Goal: Transaction & Acquisition: Purchase product/service

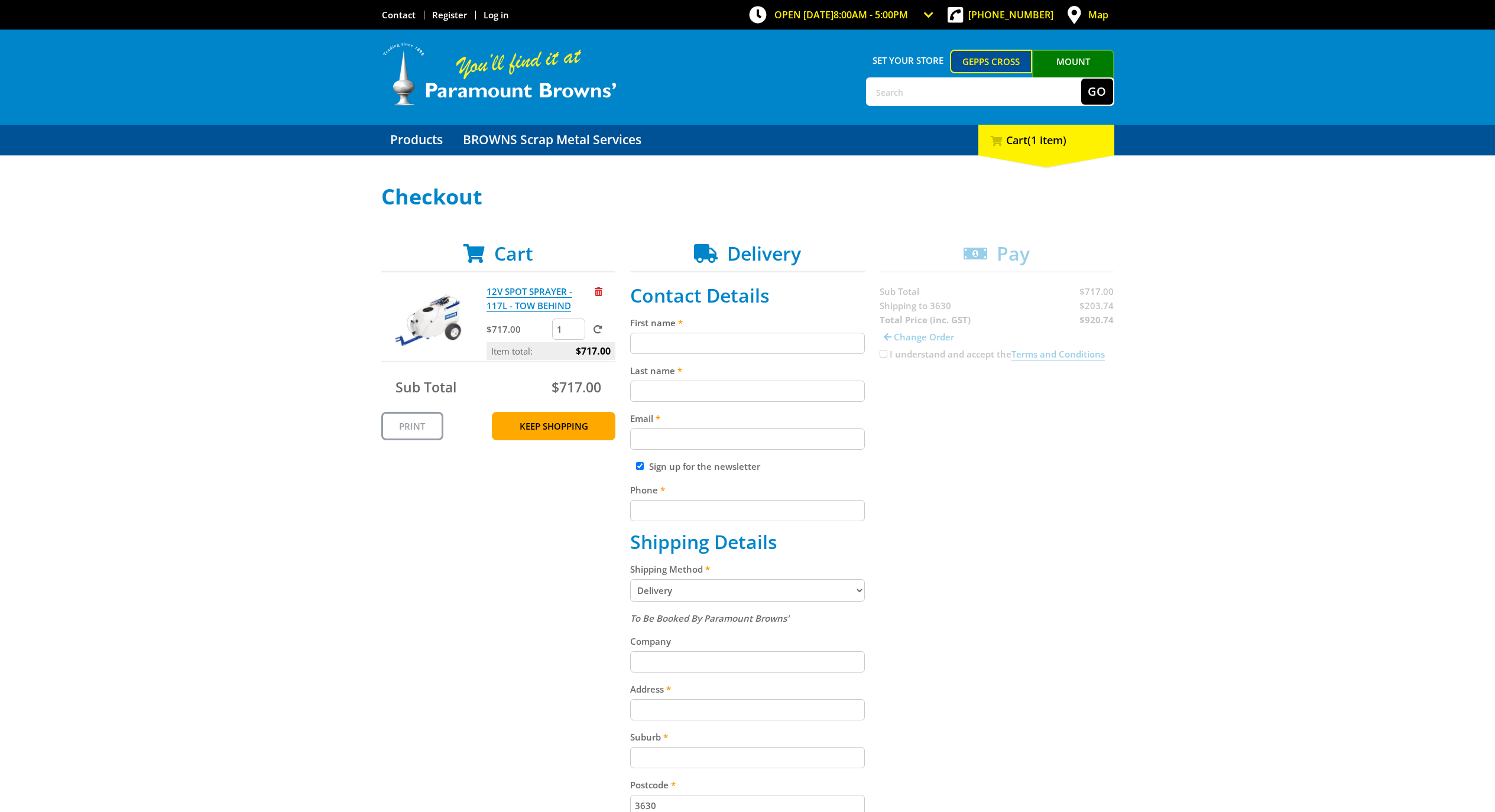
click at [712, 339] on input "First name" at bounding box center [747, 343] width 234 height 21
type input "none"
type input "[EMAIL_ADDRESS][DOMAIN_NAME]"
type input "0392611943"
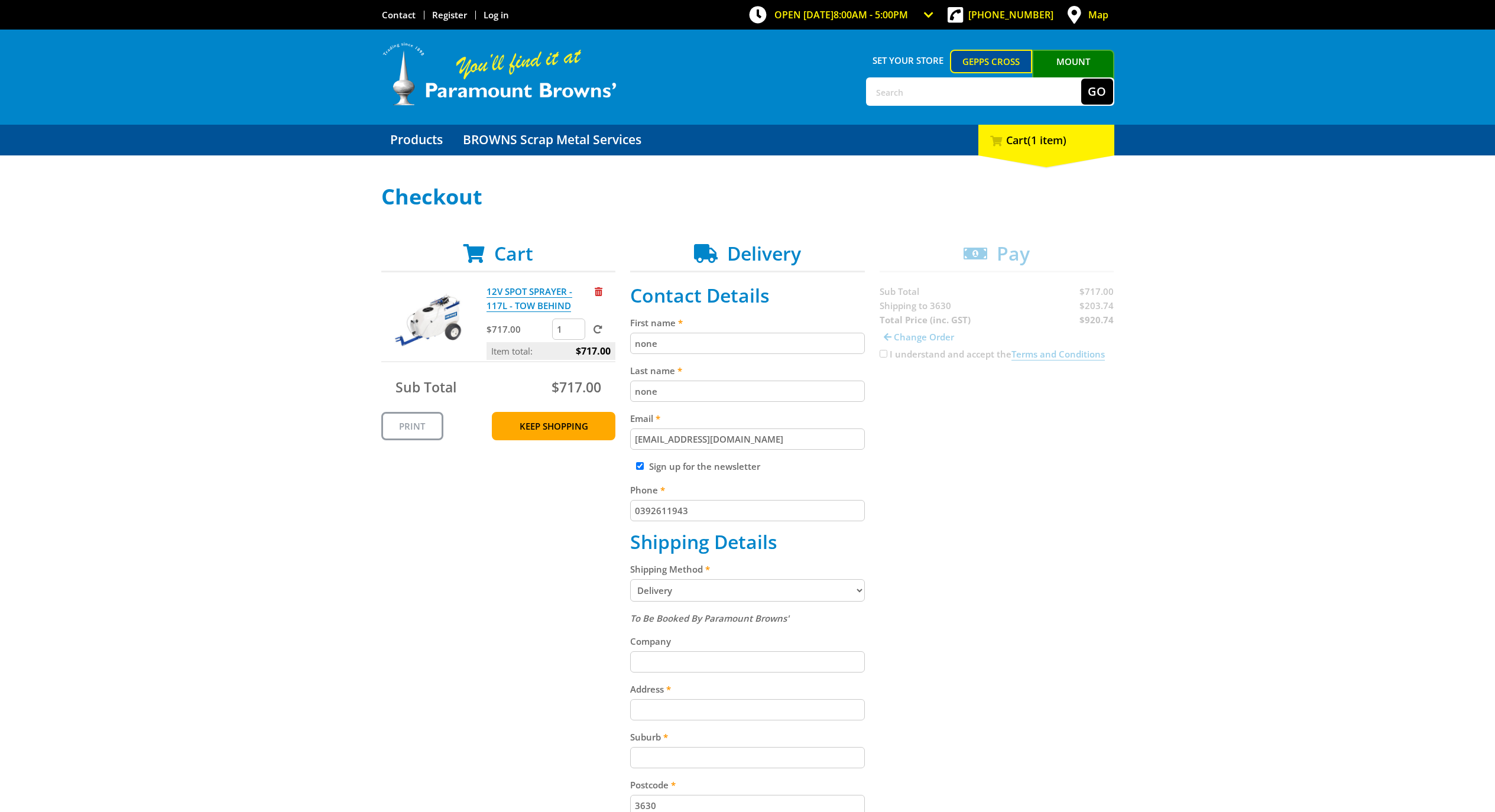
type input "[STREET_ADDRESS]"
type input "Kalangadoo"
select select "SA"
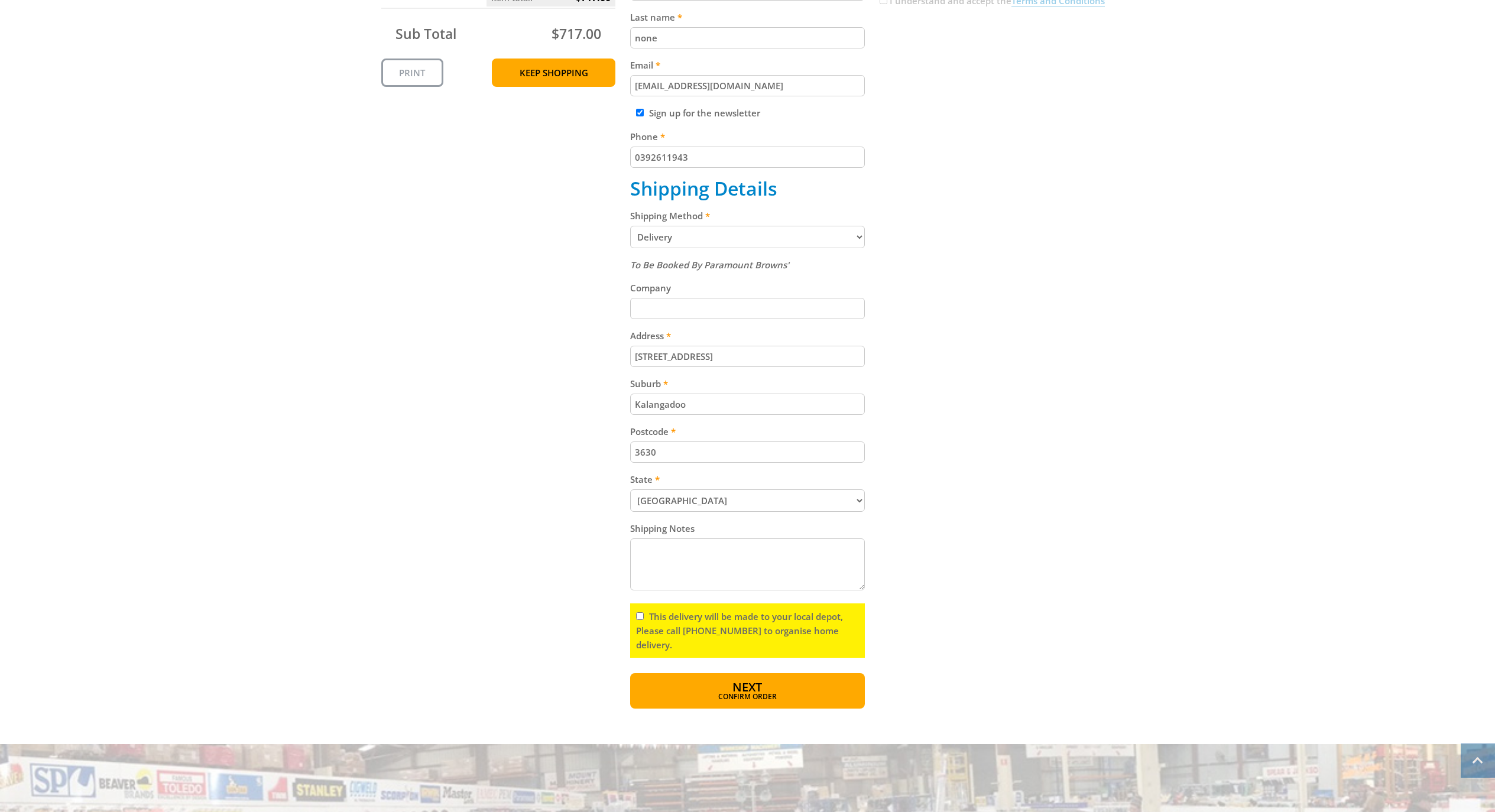
scroll to position [355, 0]
click at [691, 362] on input "[STREET_ADDRESS]" at bounding box center [747, 355] width 234 height 21
paste input "[STREET_ADDRESS][PERSON_NAME]"
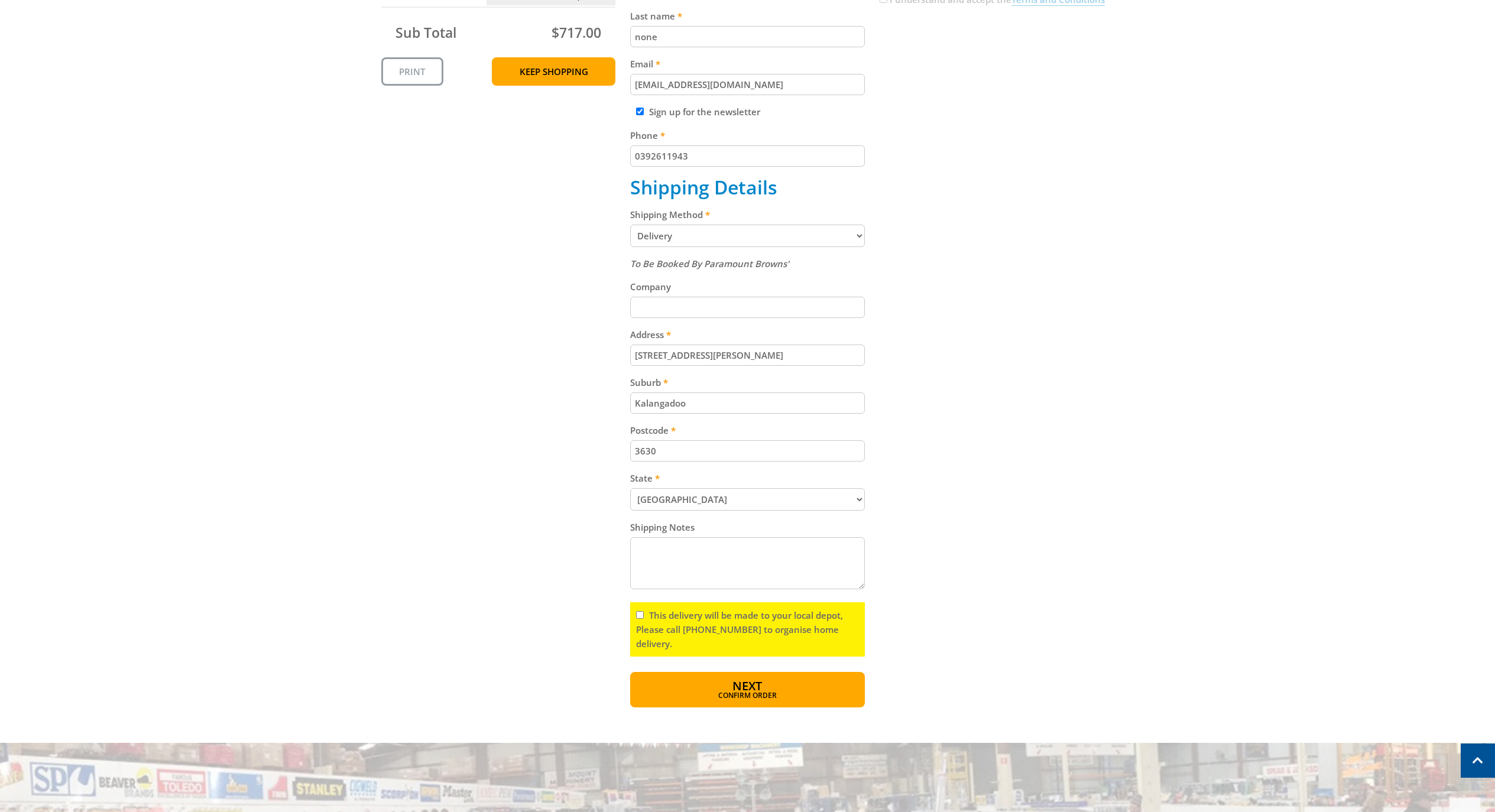
click at [789, 363] on input "[STREET_ADDRESS][PERSON_NAME]" at bounding box center [747, 355] width 234 height 21
type input "[STREET_ADDRESS][PERSON_NAME]"
click at [671, 459] on input "3630" at bounding box center [747, 451] width 234 height 21
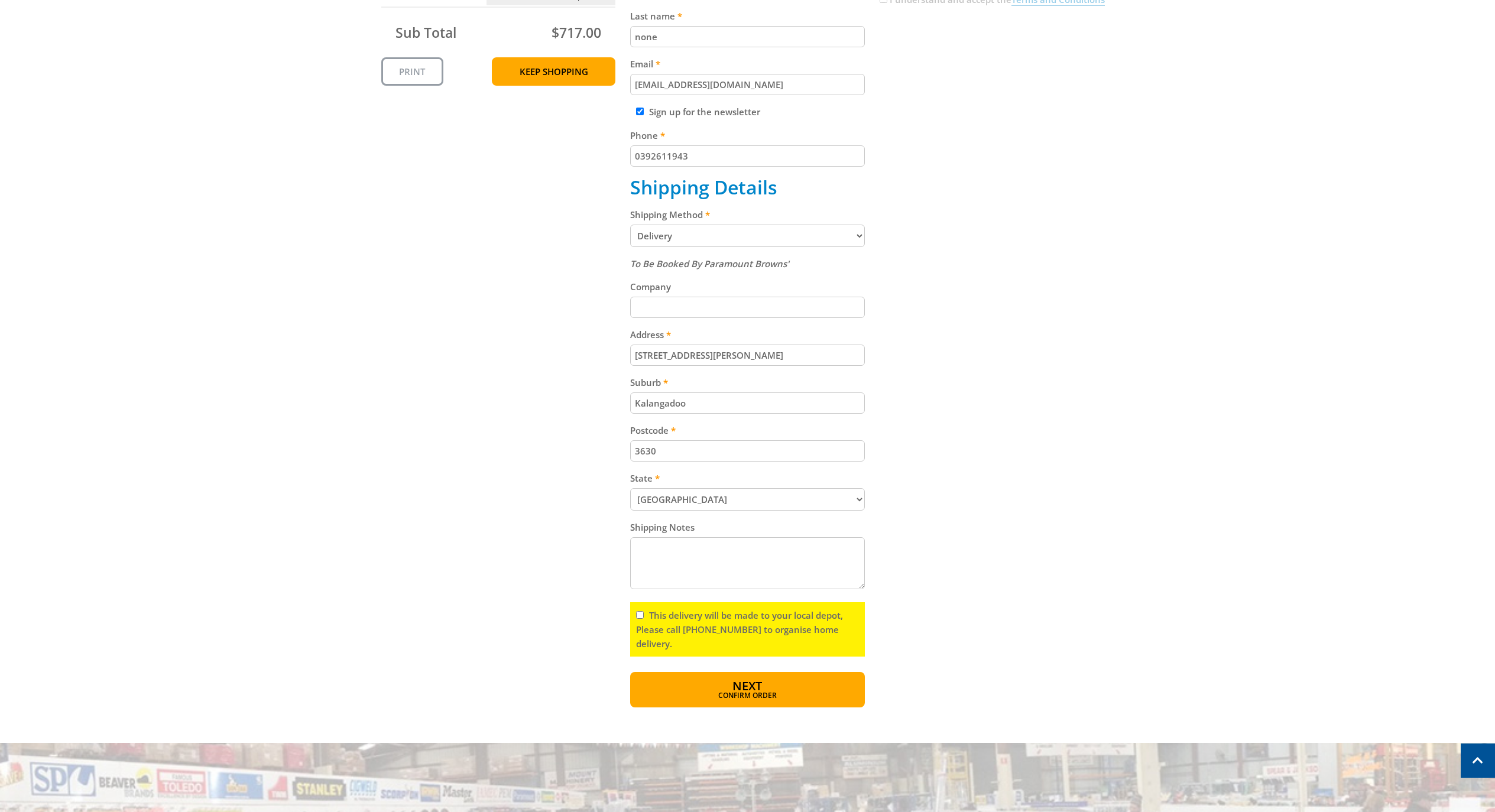
click at [671, 459] on input "3630" at bounding box center [747, 451] width 234 height 21
click at [724, 408] on input "Kalangadoo" at bounding box center [747, 403] width 234 height 21
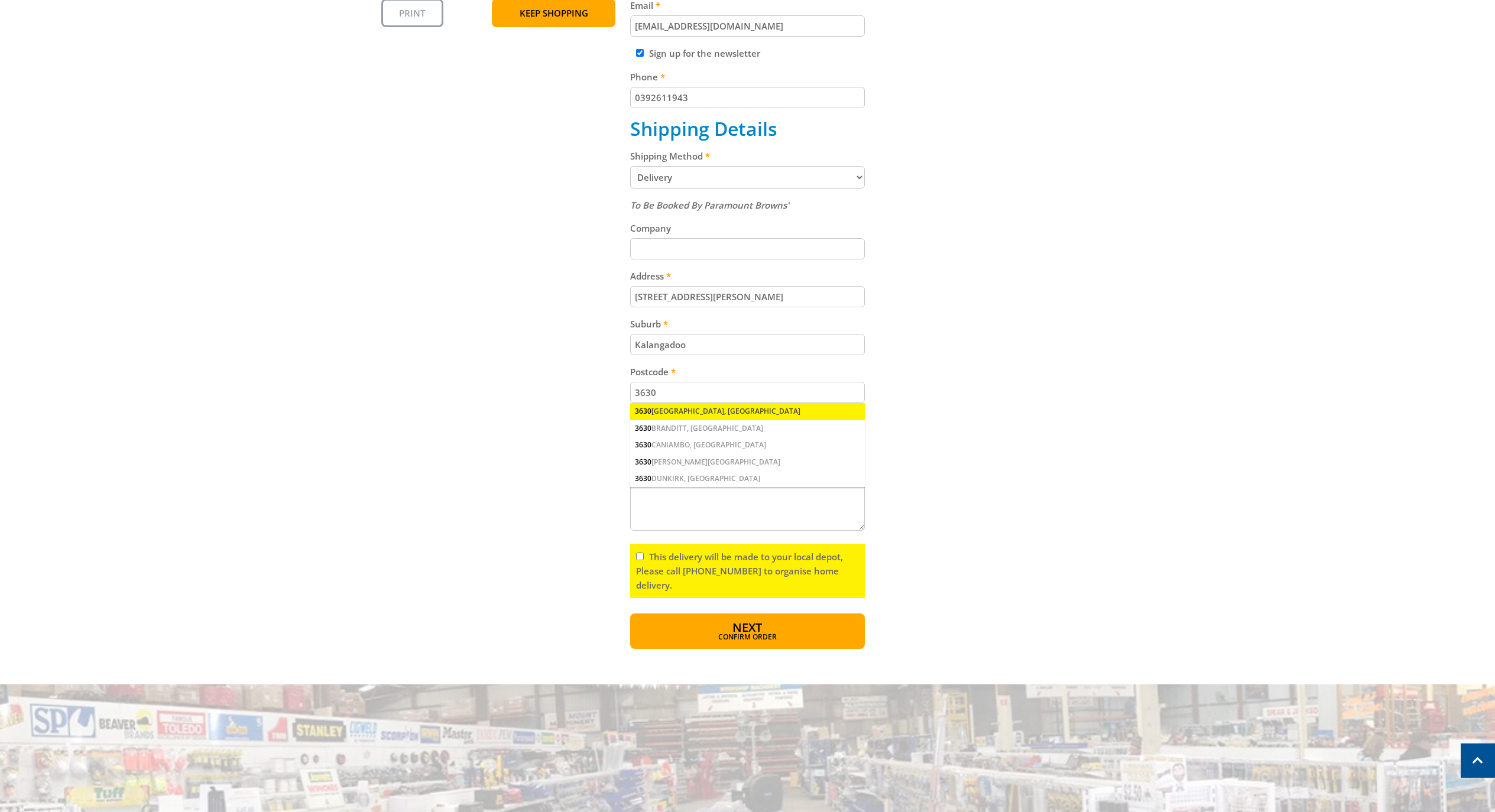
scroll to position [444, 0]
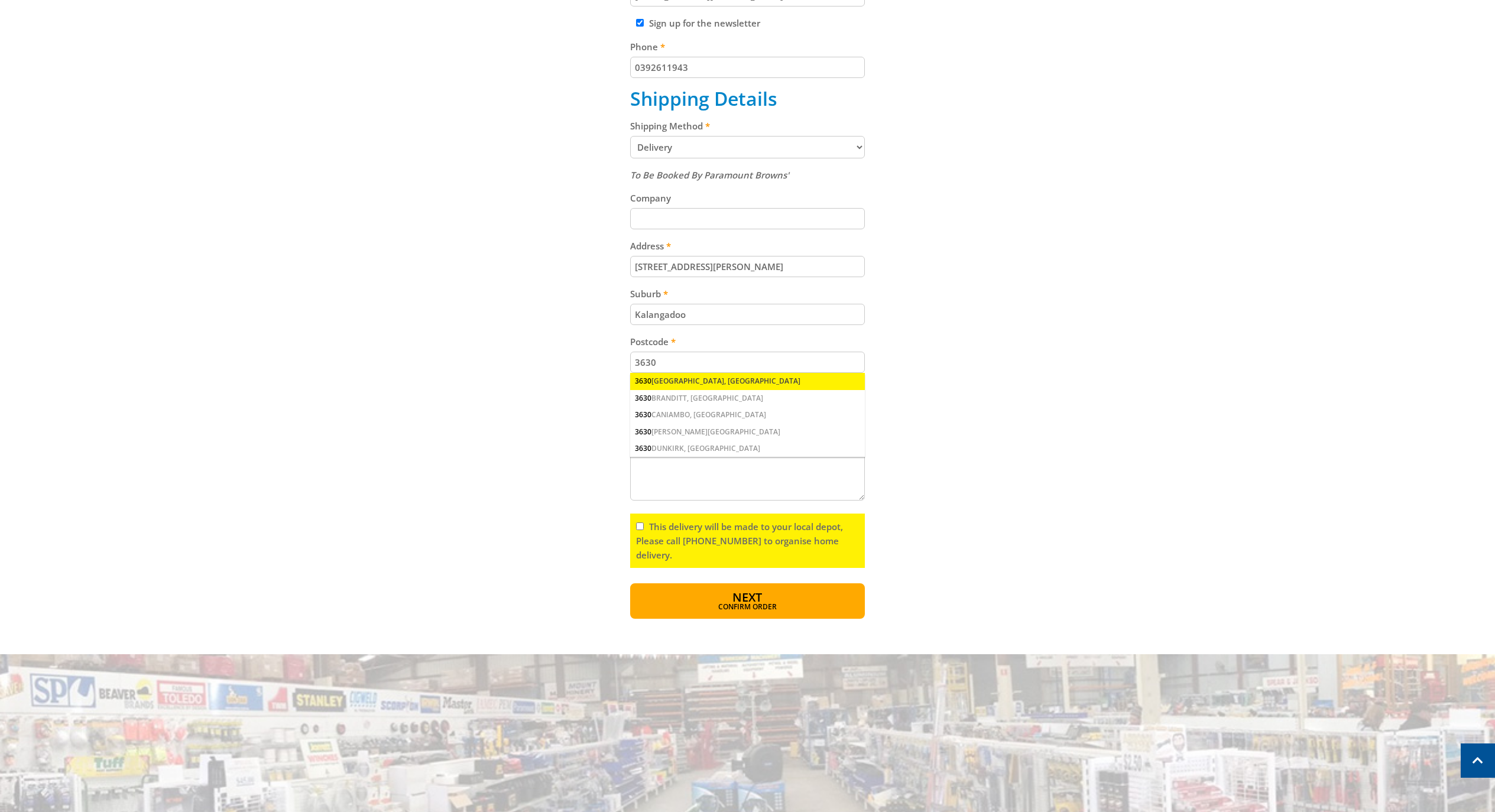
click at [752, 390] on div "3630 [GEOGRAPHIC_DATA], [GEOGRAPHIC_DATA]" at bounding box center [747, 381] width 234 height 17
drag, startPoint x: 638, startPoint y: 534, endPoint x: 671, endPoint y: 534, distance: 33.0
click at [642, 530] on input "This delivery will be made to your local depot, Please call [PHONE_NUMBER] to o…" at bounding box center [640, 527] width 8 height 8
checkbox input "true"
drag, startPoint x: 711, startPoint y: 270, endPoint x: 824, endPoint y: 273, distance: 113.0
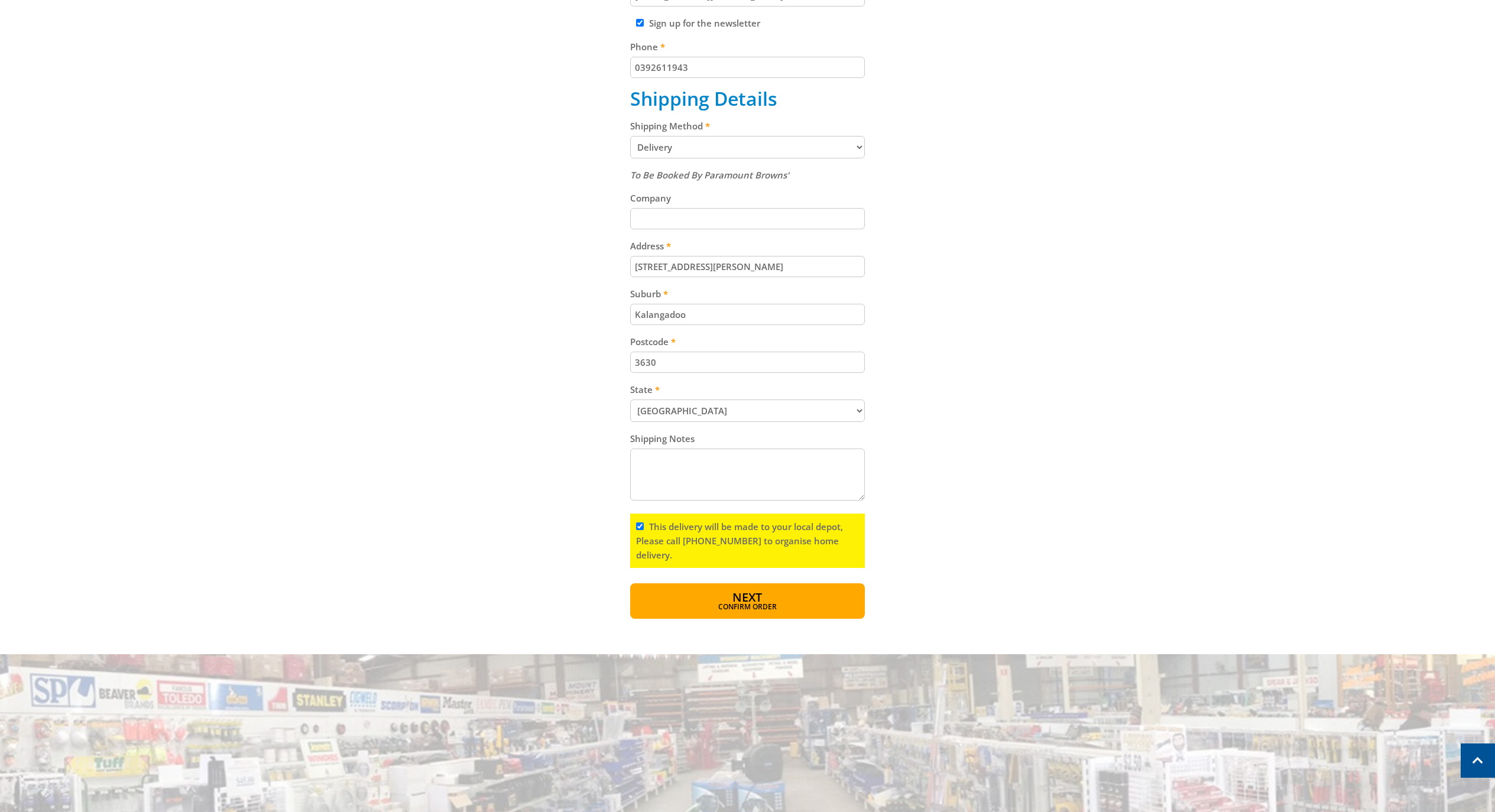
click at [824, 273] on input "[STREET_ADDRESS][PERSON_NAME]" at bounding box center [747, 266] width 234 height 21
type input "[STREET_ADDRESS][PERSON_NAME],"
click at [1056, 355] on div "Cart 12V SPOT SPRAYER - 117L - TOW BEHIND $717.00 1 Item total: $717.00 Sub Tot…" at bounding box center [748, 208] width 733 height 820
click at [744, 611] on span "Confirm order" at bounding box center [747, 608] width 184 height 7
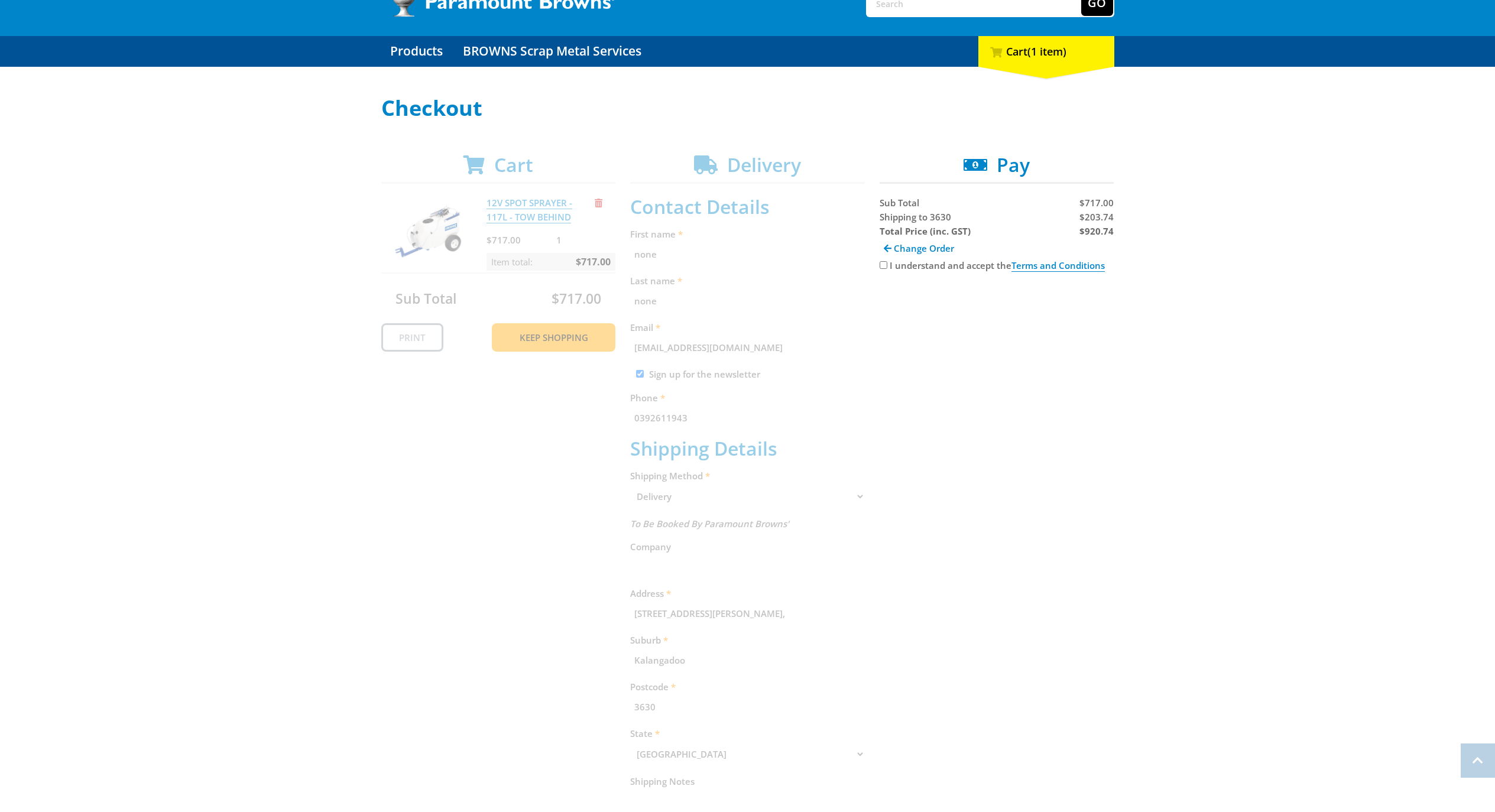
scroll to position [0, 0]
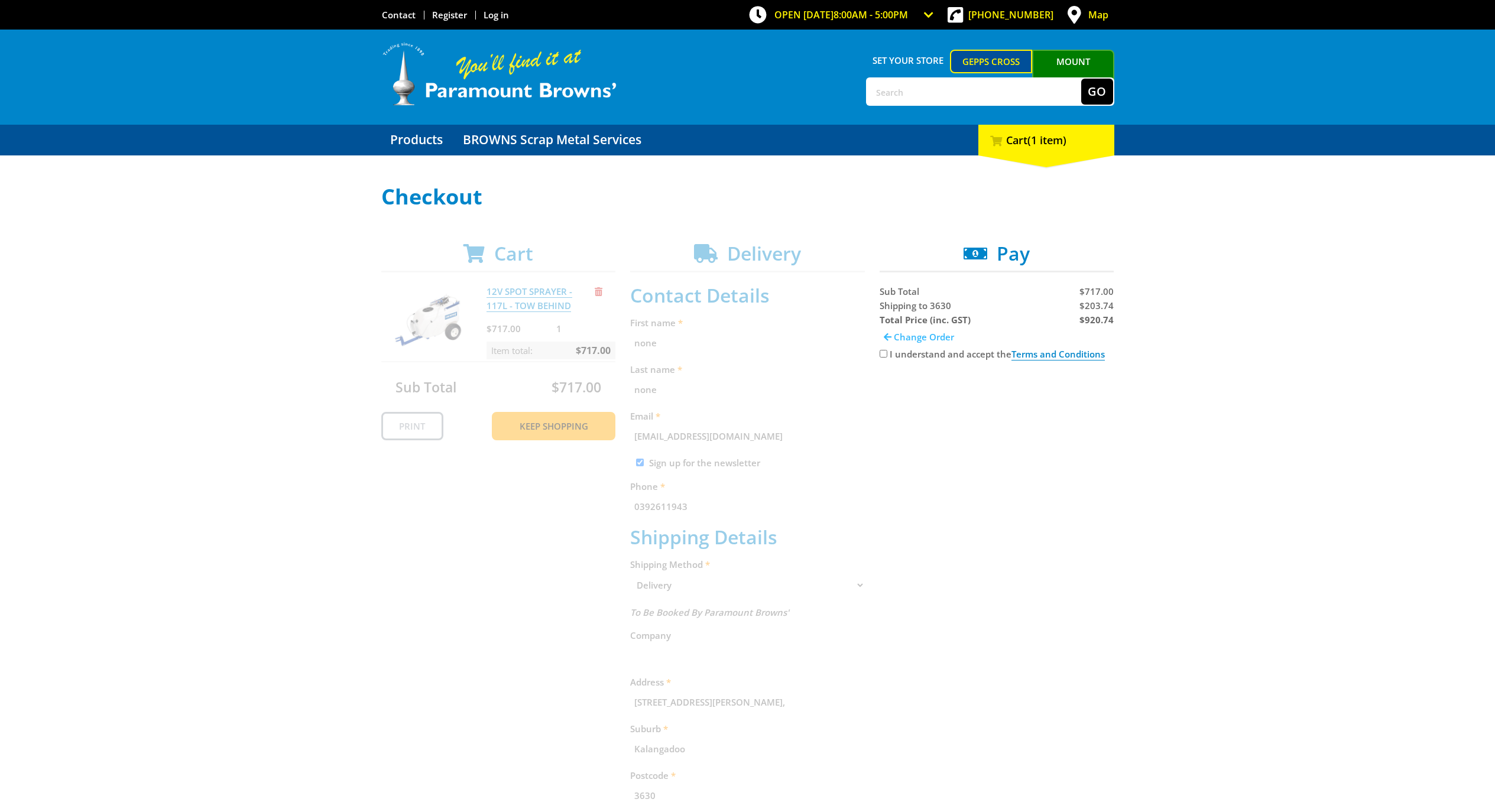
click at [898, 332] on span "Change Order" at bounding box center [924, 337] width 60 height 12
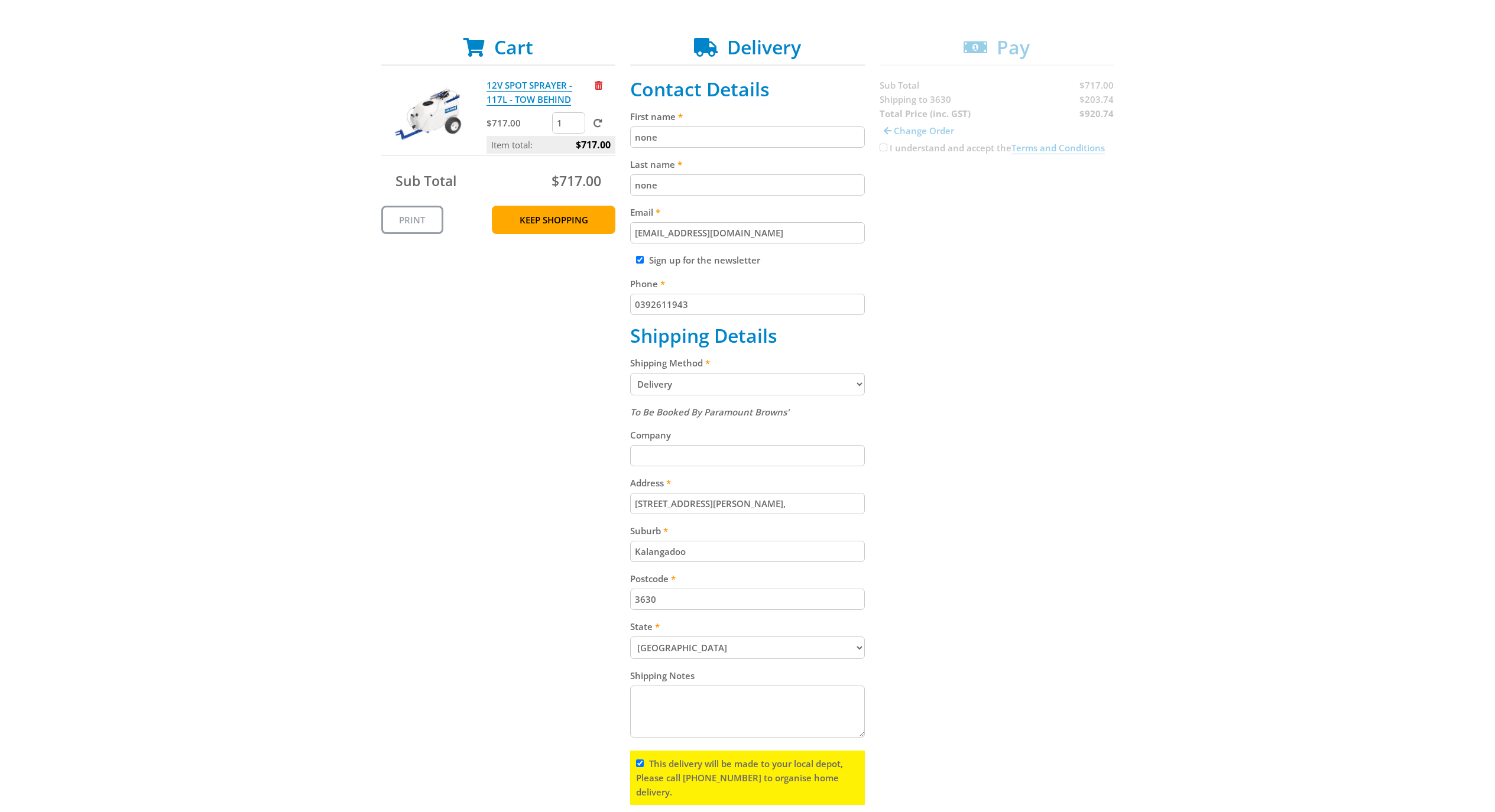
scroll to position [266, 0]
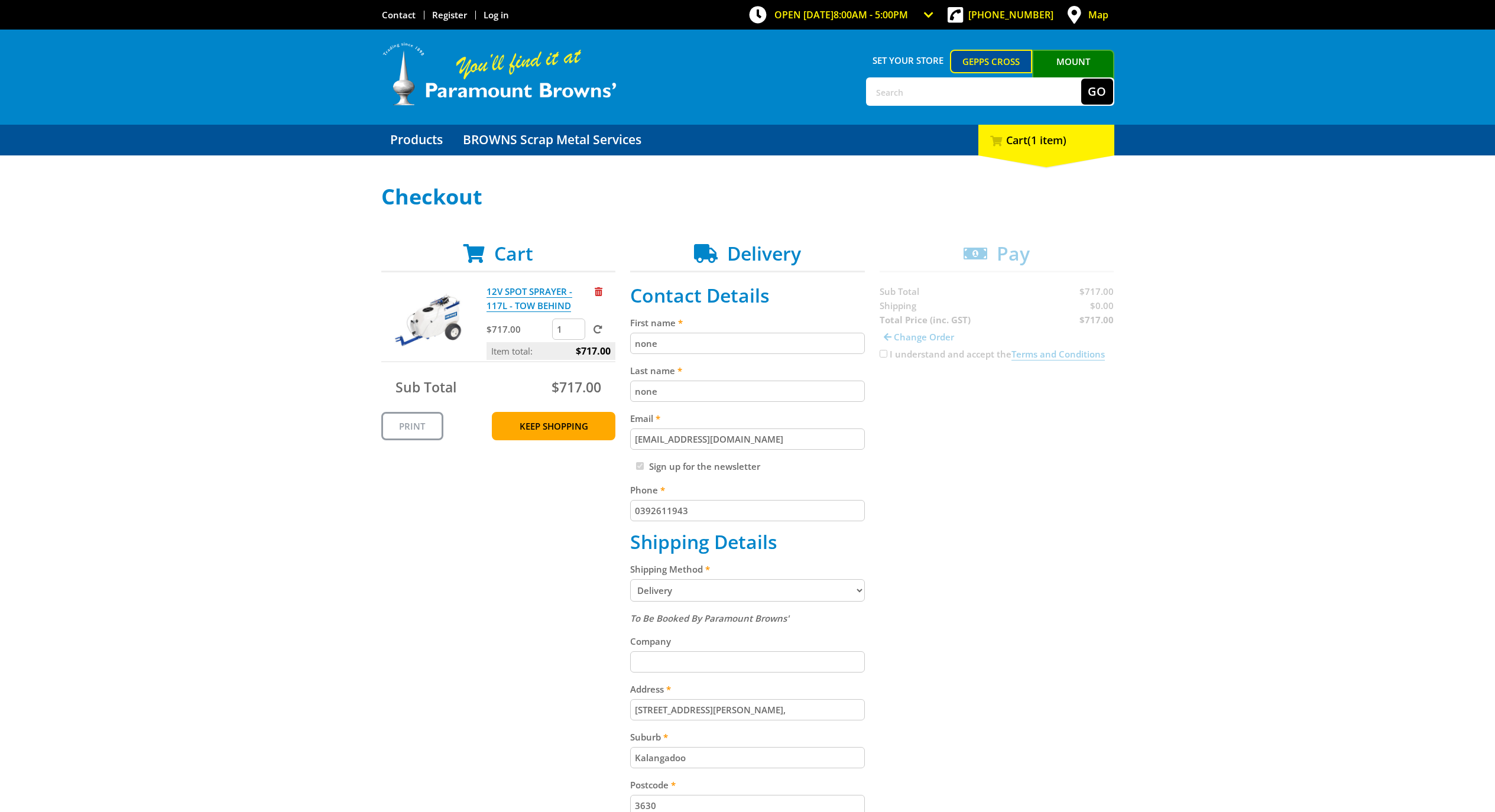
click at [677, 341] on input "none" at bounding box center [747, 343] width 234 height 21
select select "QLD"
click at [667, 395] on input "none" at bounding box center [747, 391] width 234 height 21
type input "none"
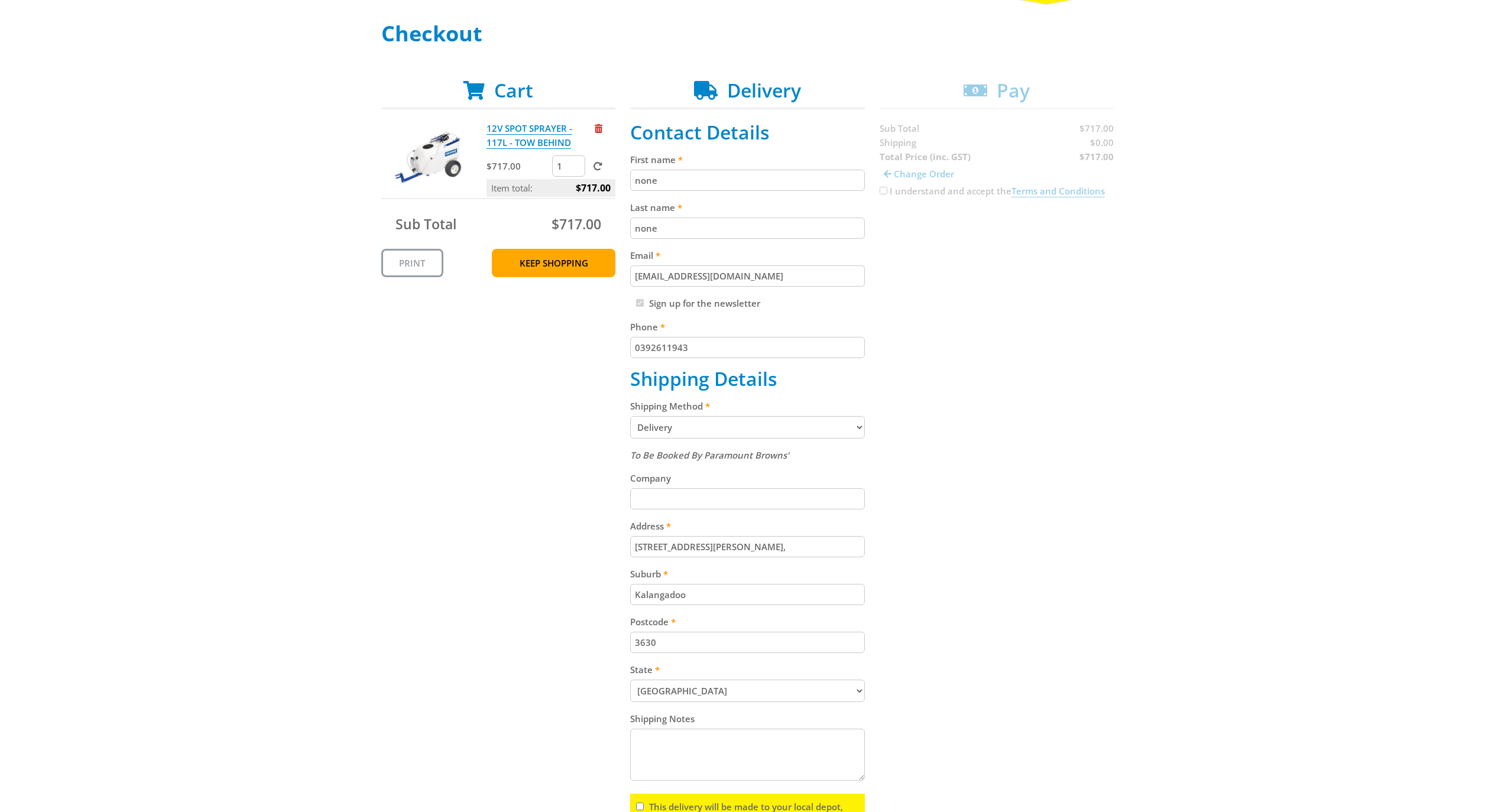
scroll to position [177, 0]
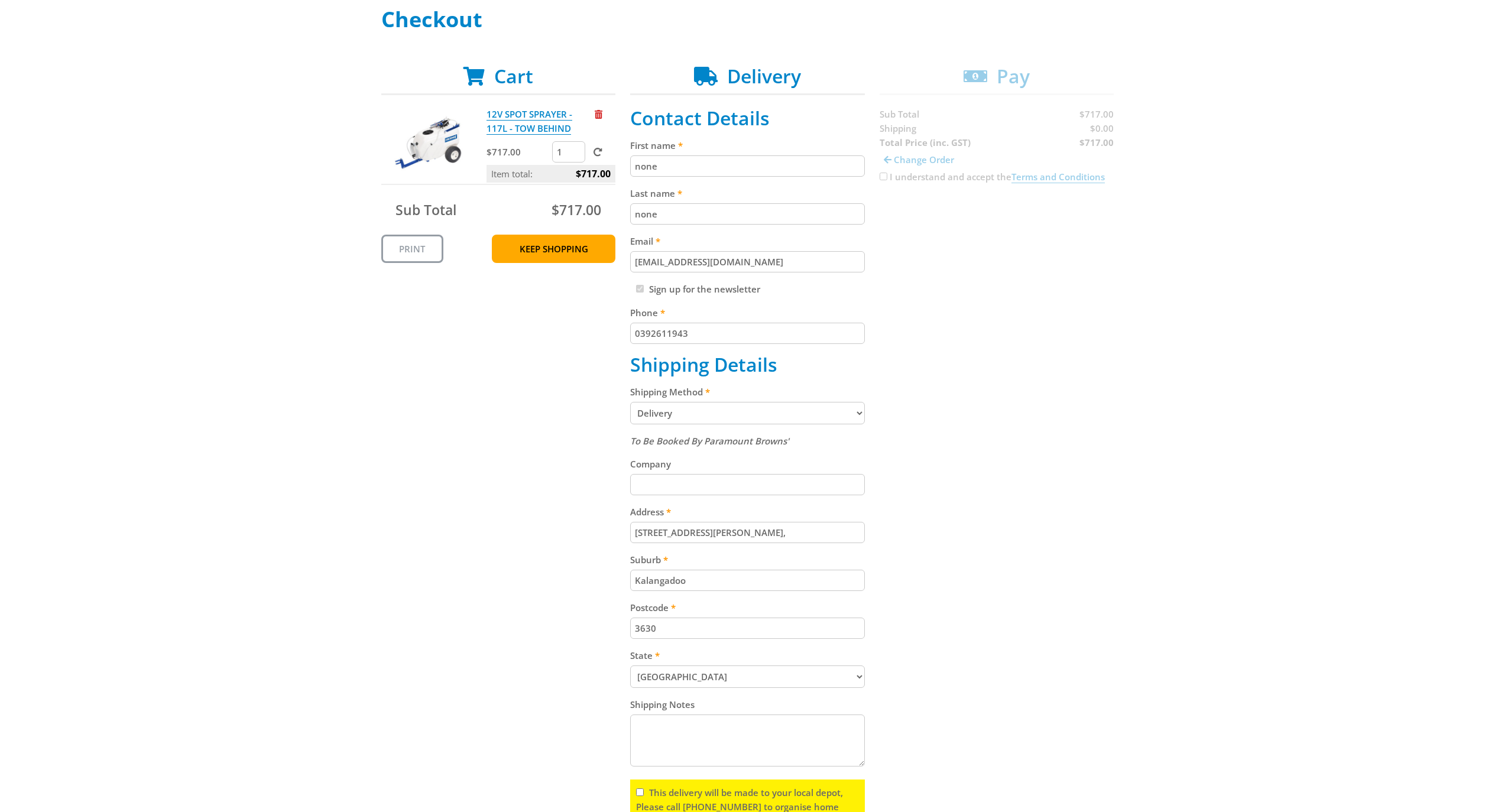
click at [685, 540] on input "[STREET_ADDRESS][PERSON_NAME]," at bounding box center [747, 532] width 234 height 21
paste input "3630"
type input "3"
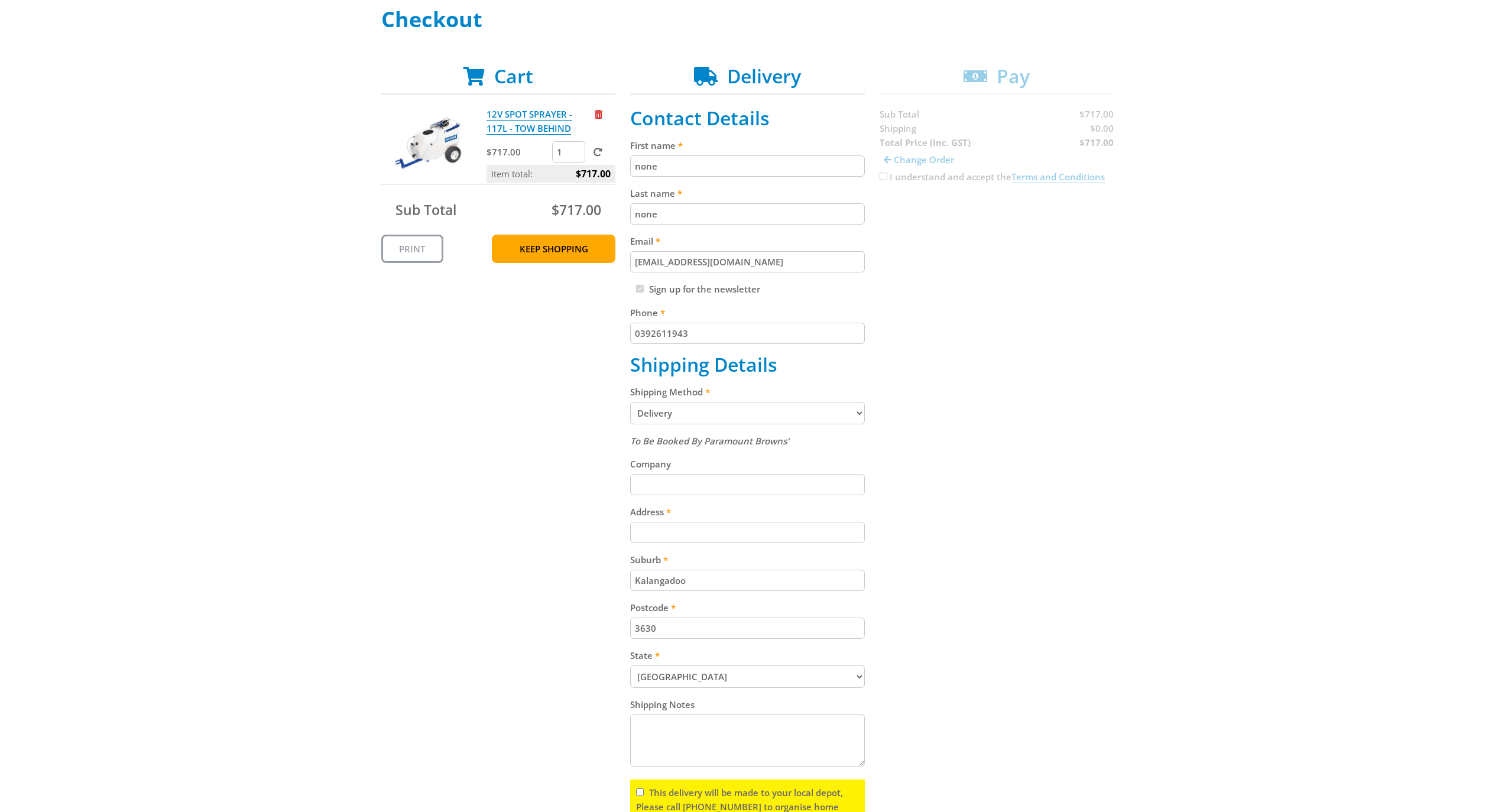
click at [539, 611] on div "Cart 12V SPOT SPRAYER - 117L - TOW BEHIND $717.00 1 Item total: $717.00 Sub Tot…" at bounding box center [748, 475] width 733 height 820
click at [649, 678] on select "(Select a state) [GEOGRAPHIC_DATA] [GEOGRAPHIC_DATA] [GEOGRAPHIC_DATA] [GEOGRAP…" at bounding box center [747, 677] width 234 height 23
select select "VIC"
click at [630, 675] on select "(Select a state) [GEOGRAPHIC_DATA] [GEOGRAPHIC_DATA] [GEOGRAPHIC_DATA] [GEOGRAP…" at bounding box center [747, 677] width 234 height 23
click at [477, 626] on div "Cart 12V SPOT SPRAYER - 117L - TOW BEHIND $717.00 1 Item total: $717.00 Sub Tot…" at bounding box center [748, 475] width 733 height 820
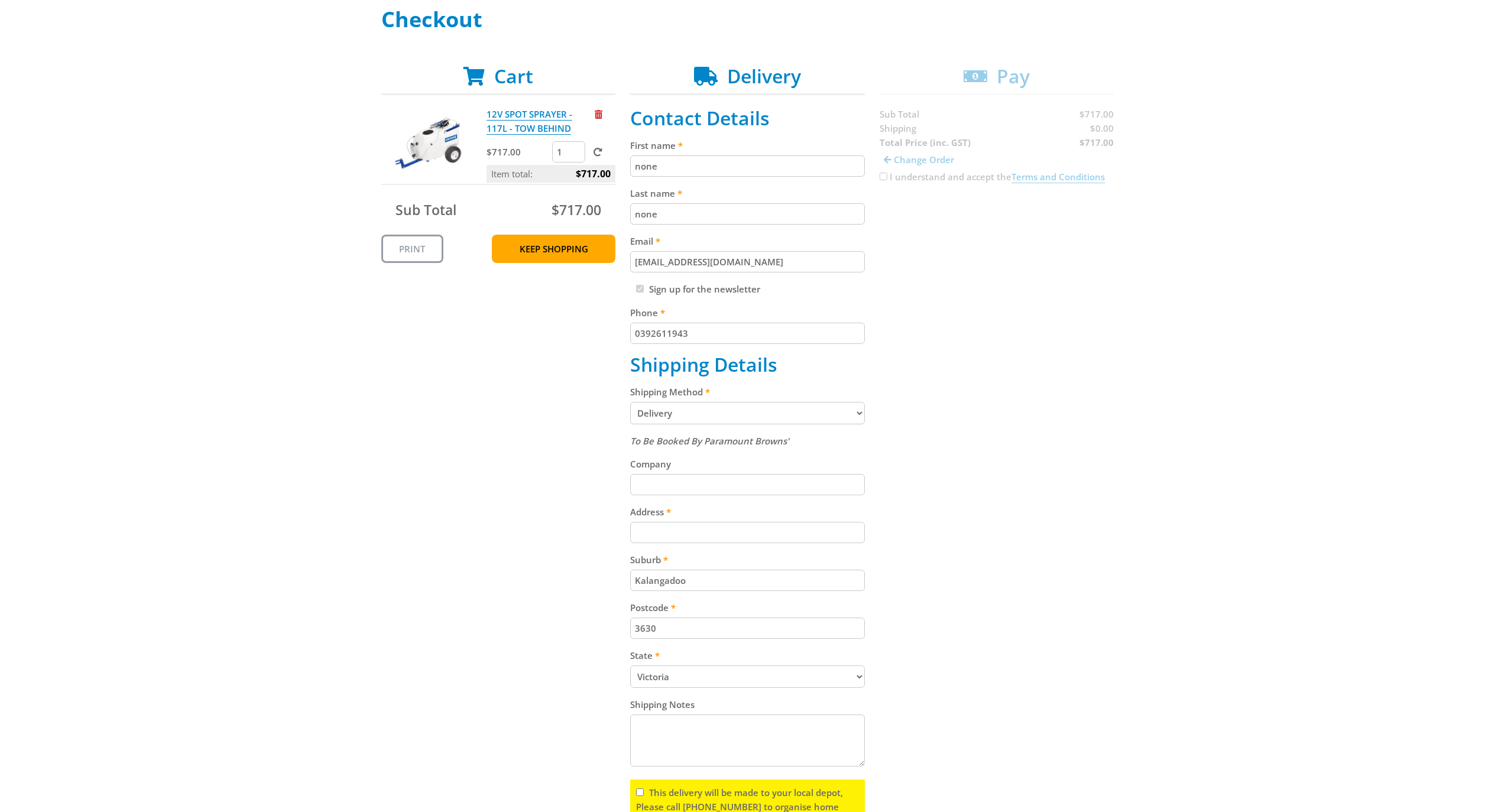
click at [685, 537] on input "Address" at bounding box center [747, 532] width 234 height 21
click at [650, 528] on input "Address" at bounding box center [747, 532] width 234 height 21
paste input "[STREET_ADDRESS][PERSON_NAME]"
click at [731, 543] on input "[STREET_ADDRESS][PERSON_NAME]" at bounding box center [747, 532] width 234 height 21
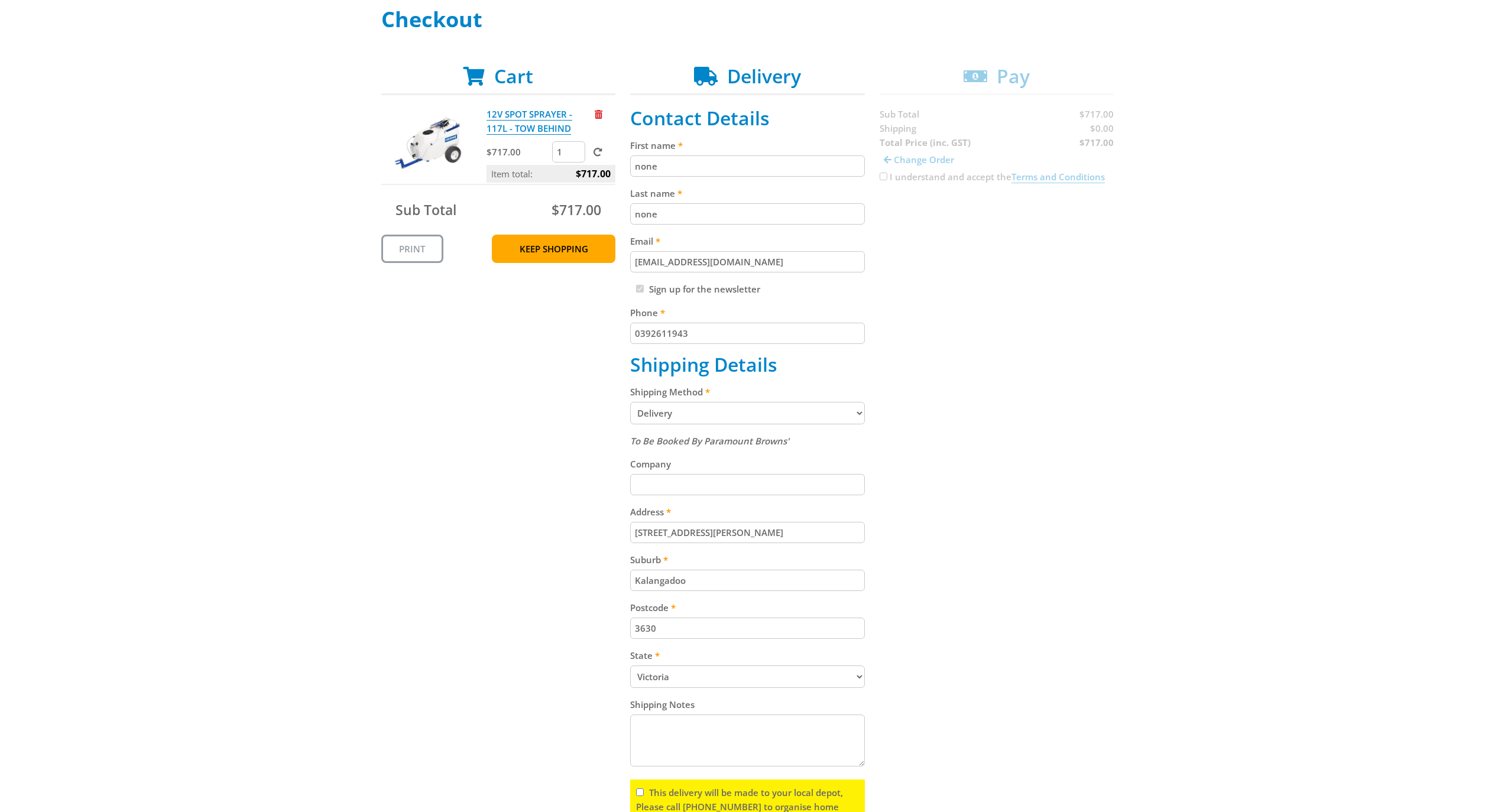
type input "10 Varcoe Street, , Vic 3630"
click at [667, 583] on input "Kalangadoo" at bounding box center [747, 580] width 234 height 21
paste input "Shepparton"
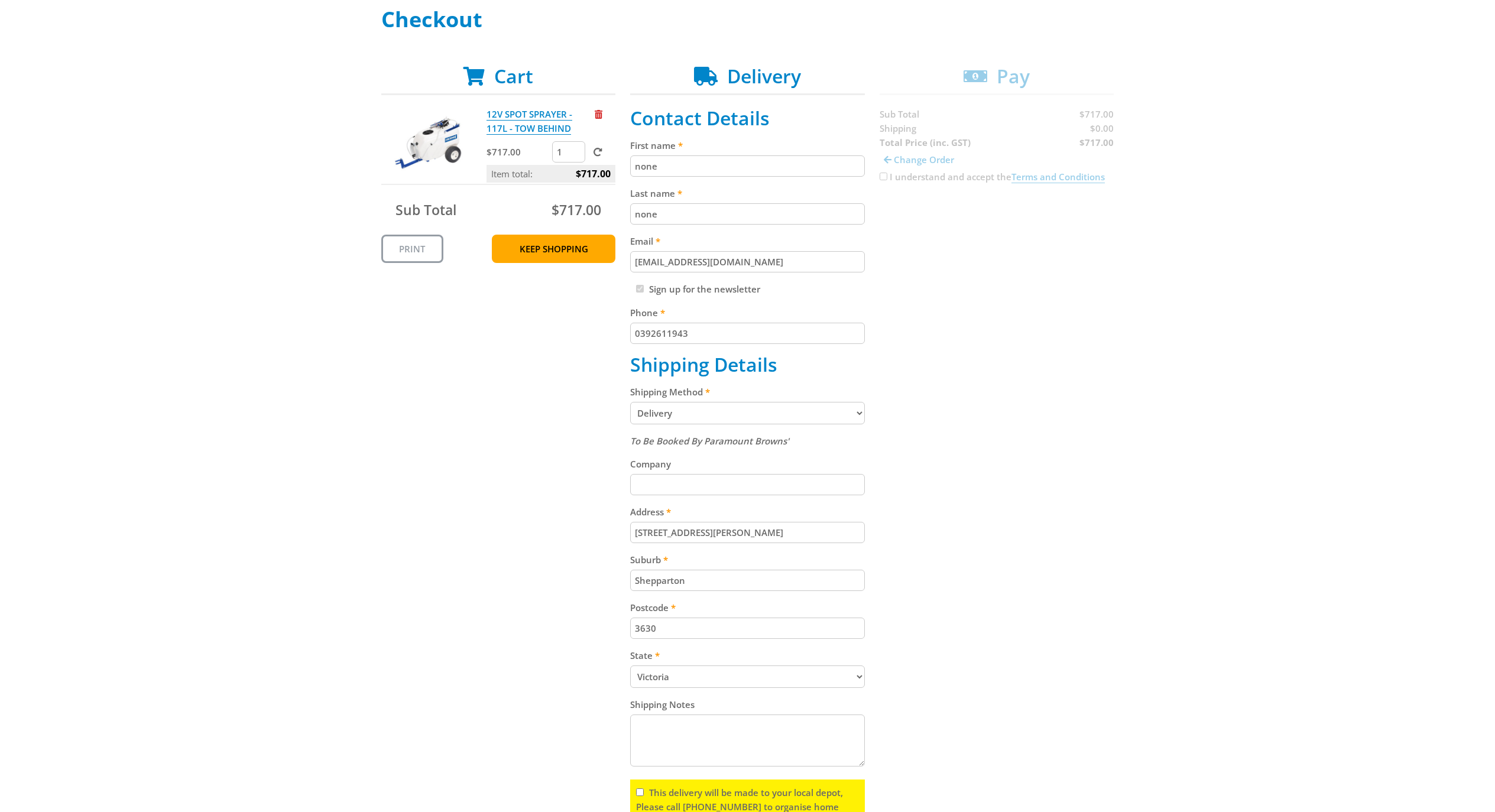
type input "Shepparton"
drag, startPoint x: 707, startPoint y: 537, endPoint x: 794, endPoint y: 536, distance: 87.0
click at [794, 536] on input "10 Varcoe Street, , Vic 3630" at bounding box center [747, 532] width 234 height 21
type input "10 Varcoe Street"
click at [1063, 506] on div "Cart 12V SPOT SPRAYER - 117L - TOW BEHIND $717.00 1 Item total: $717.00 Sub Tot…" at bounding box center [748, 475] width 733 height 820
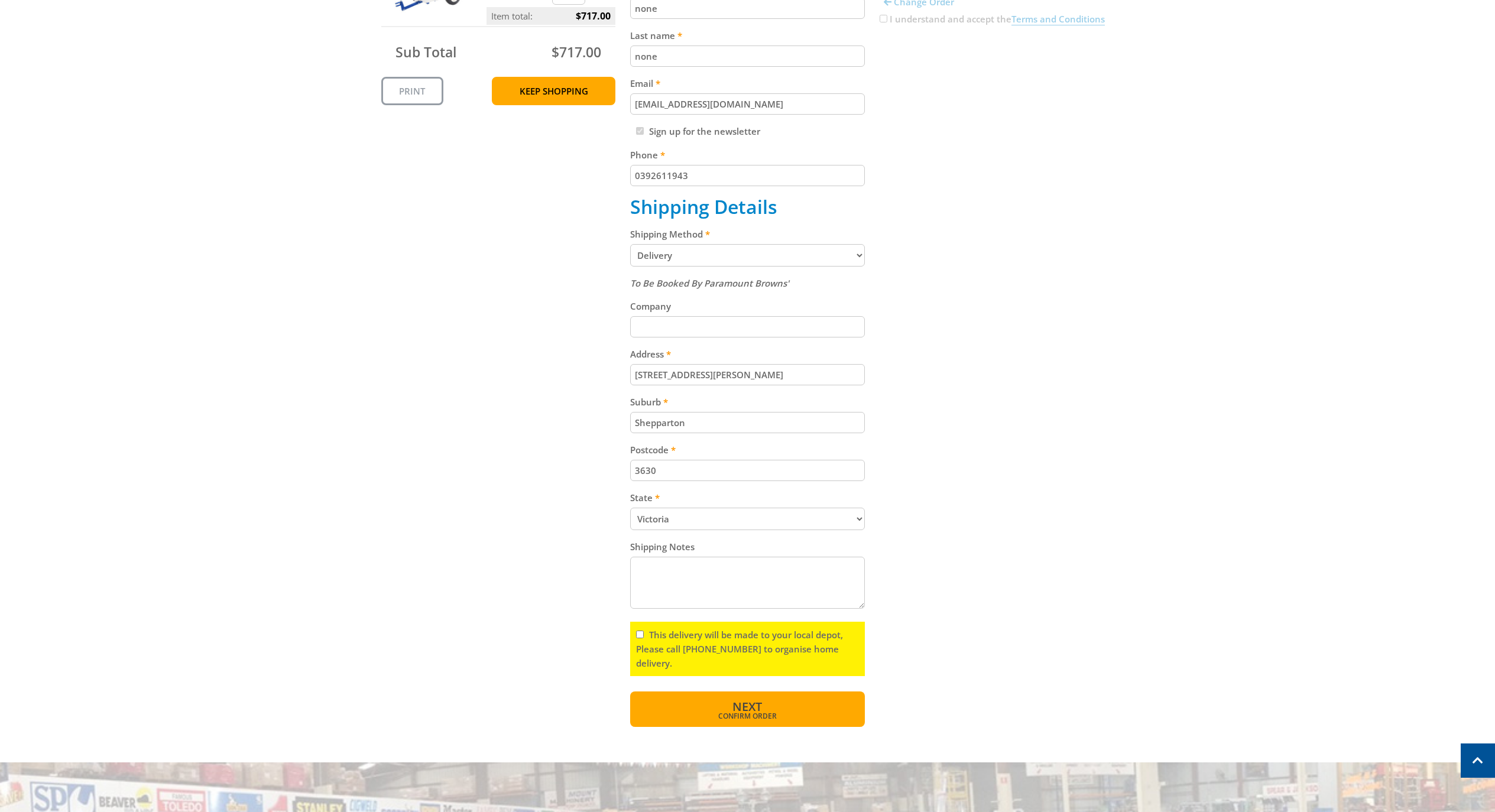
scroll to position [355, 0]
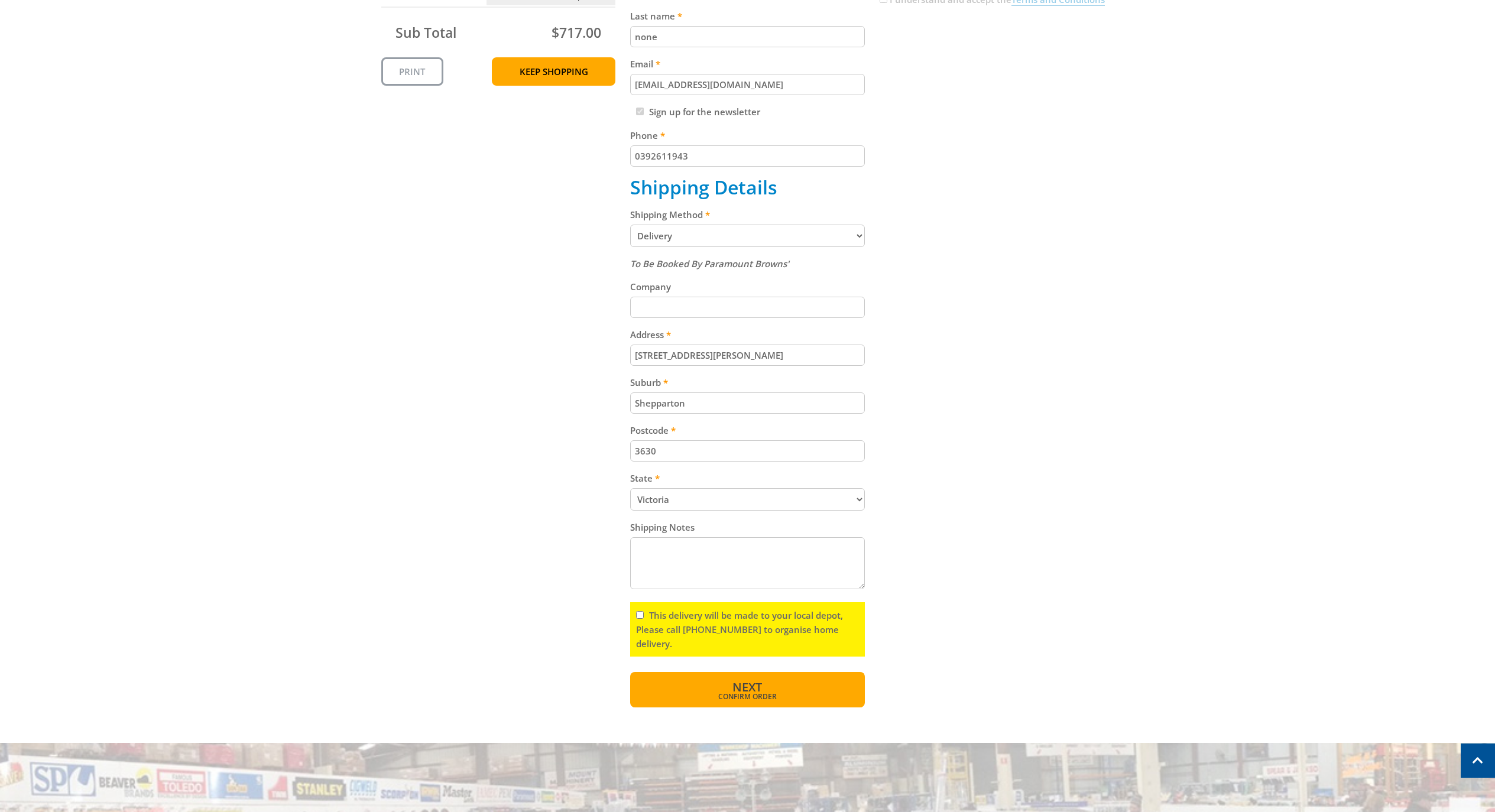
click at [752, 700] on span "Confirm order" at bounding box center [747, 696] width 184 height 7
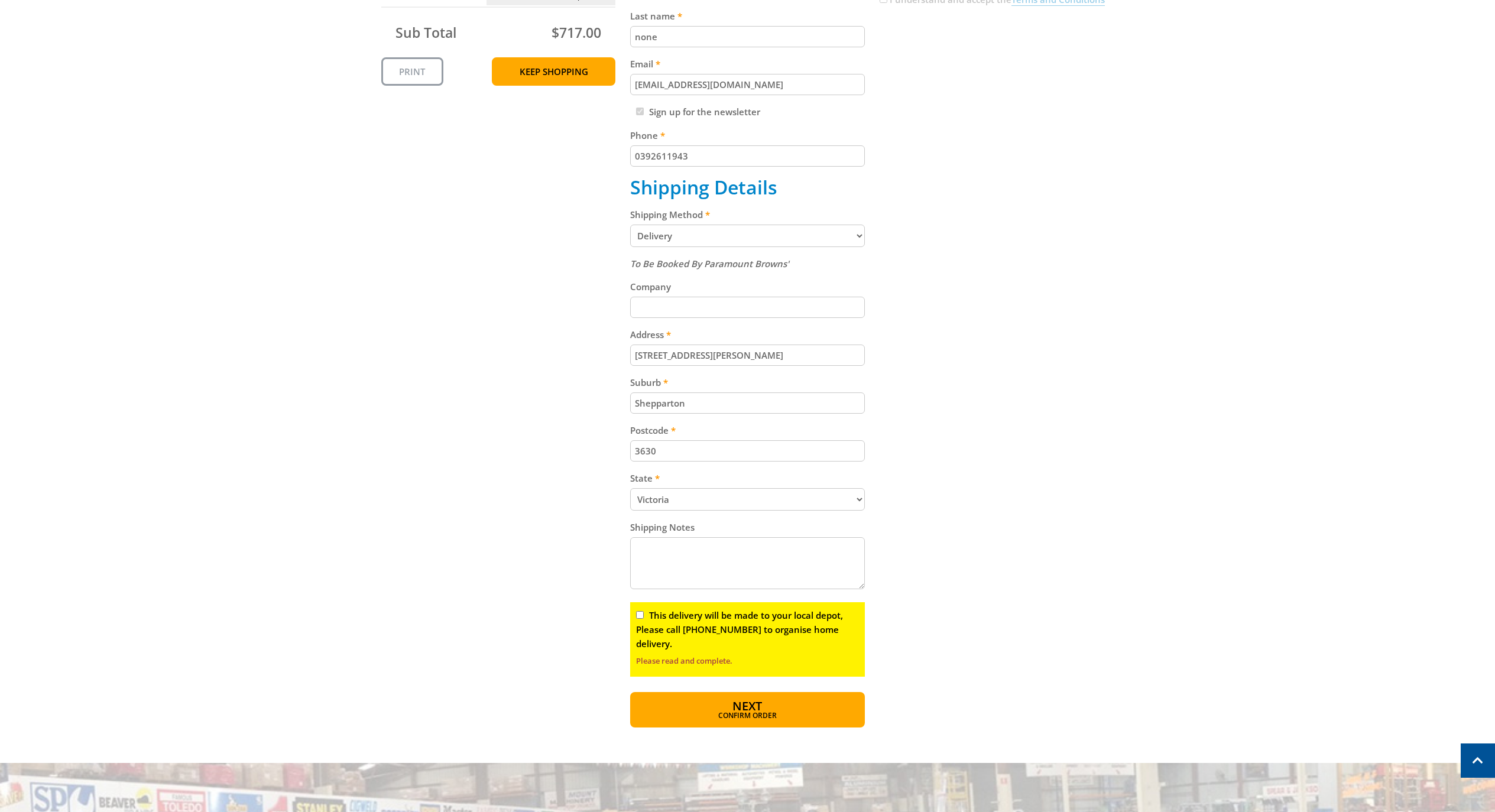
click at [640, 619] on input "This delivery will be made to your local depot, Please call [PHONE_NUMBER] to o…" at bounding box center [640, 615] width 8 height 8
checkbox input "true"
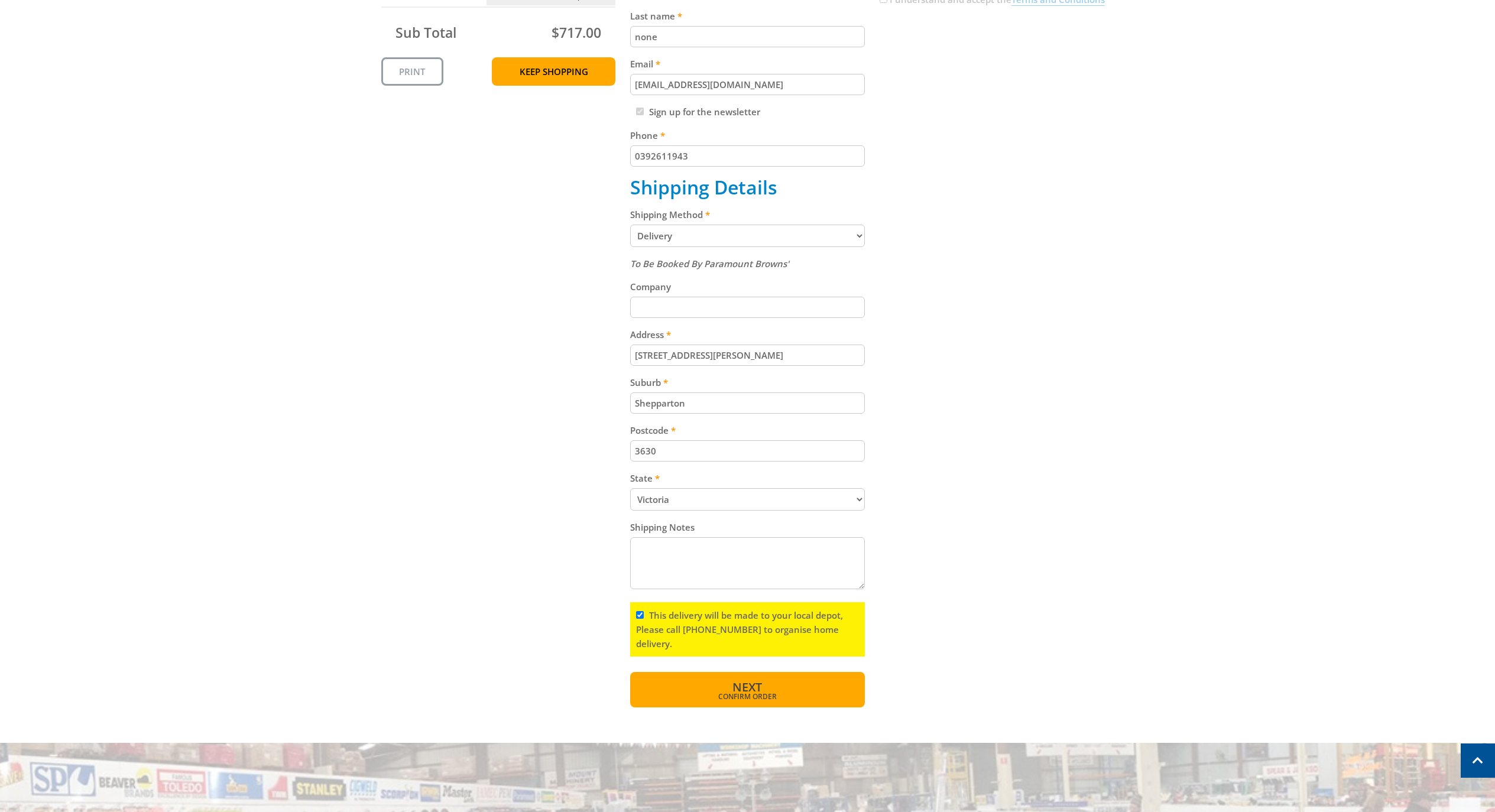
click at [726, 691] on button "Next Confirm order" at bounding box center [747, 689] width 234 height 35
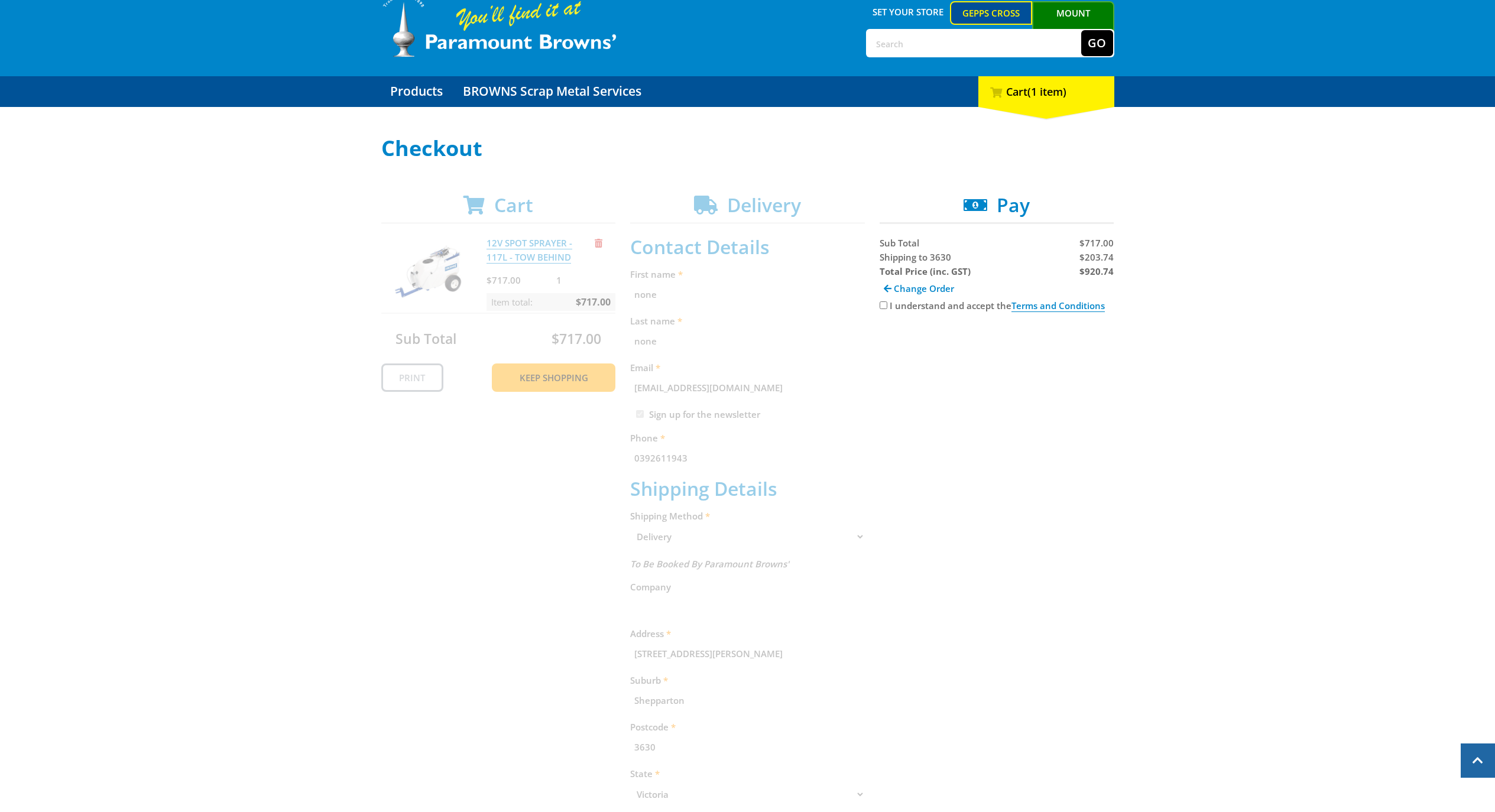
scroll to position [0, 0]
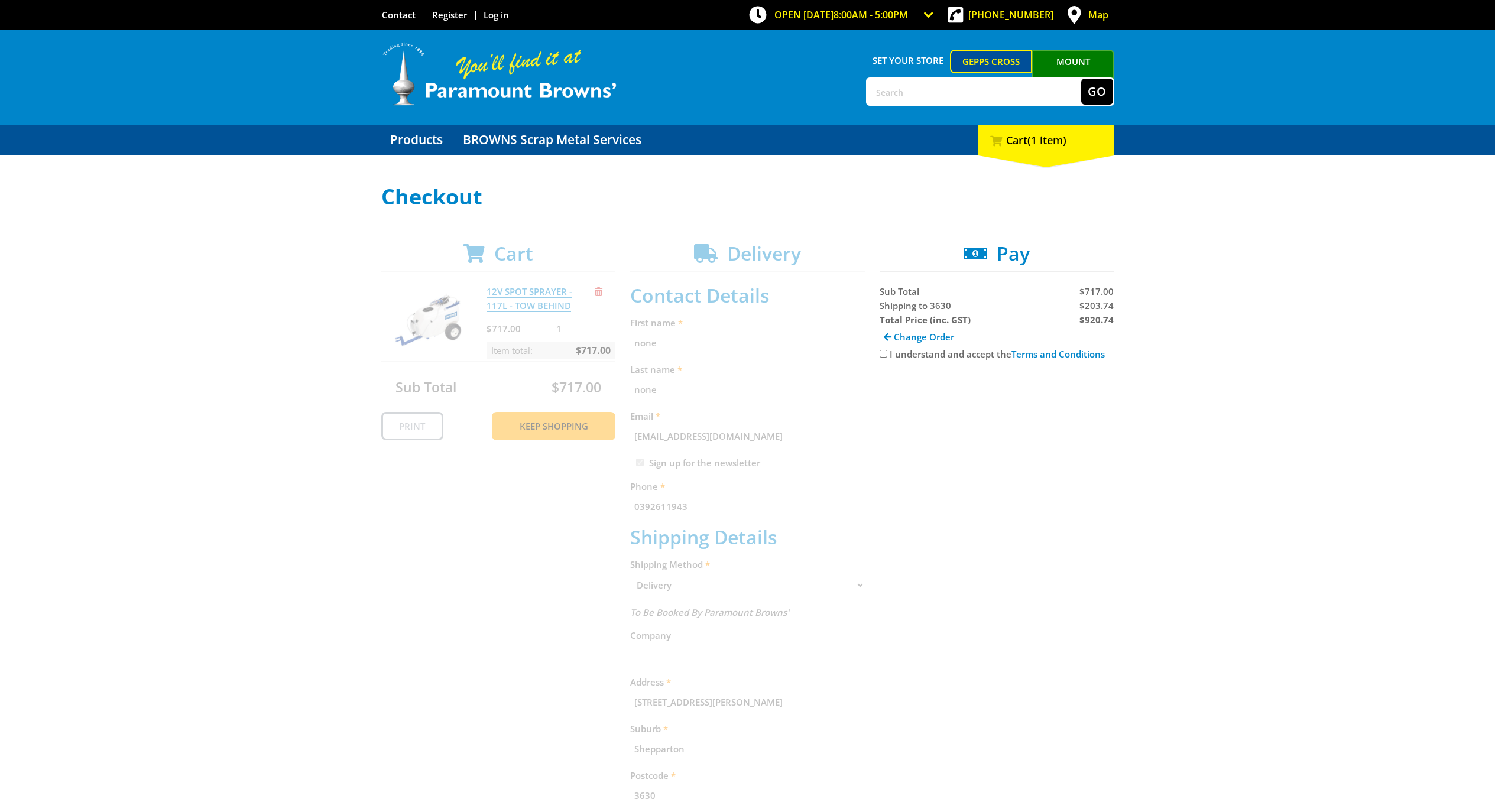
click at [881, 355] on input "I understand and accept the Terms and Conditions" at bounding box center [883, 354] width 8 height 8
checkbox input "true"
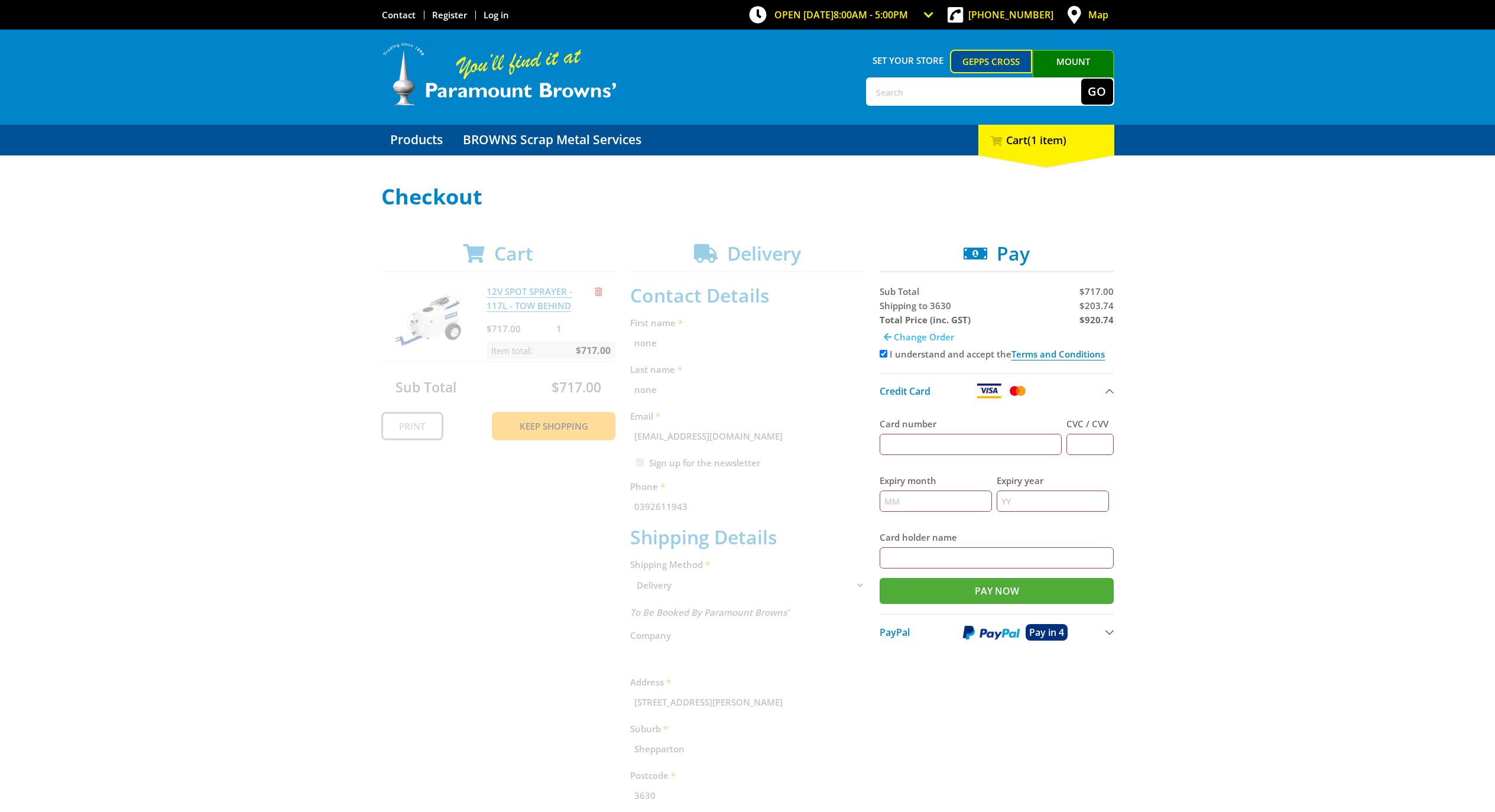
click at [913, 336] on span "Change Order" at bounding box center [924, 337] width 60 height 12
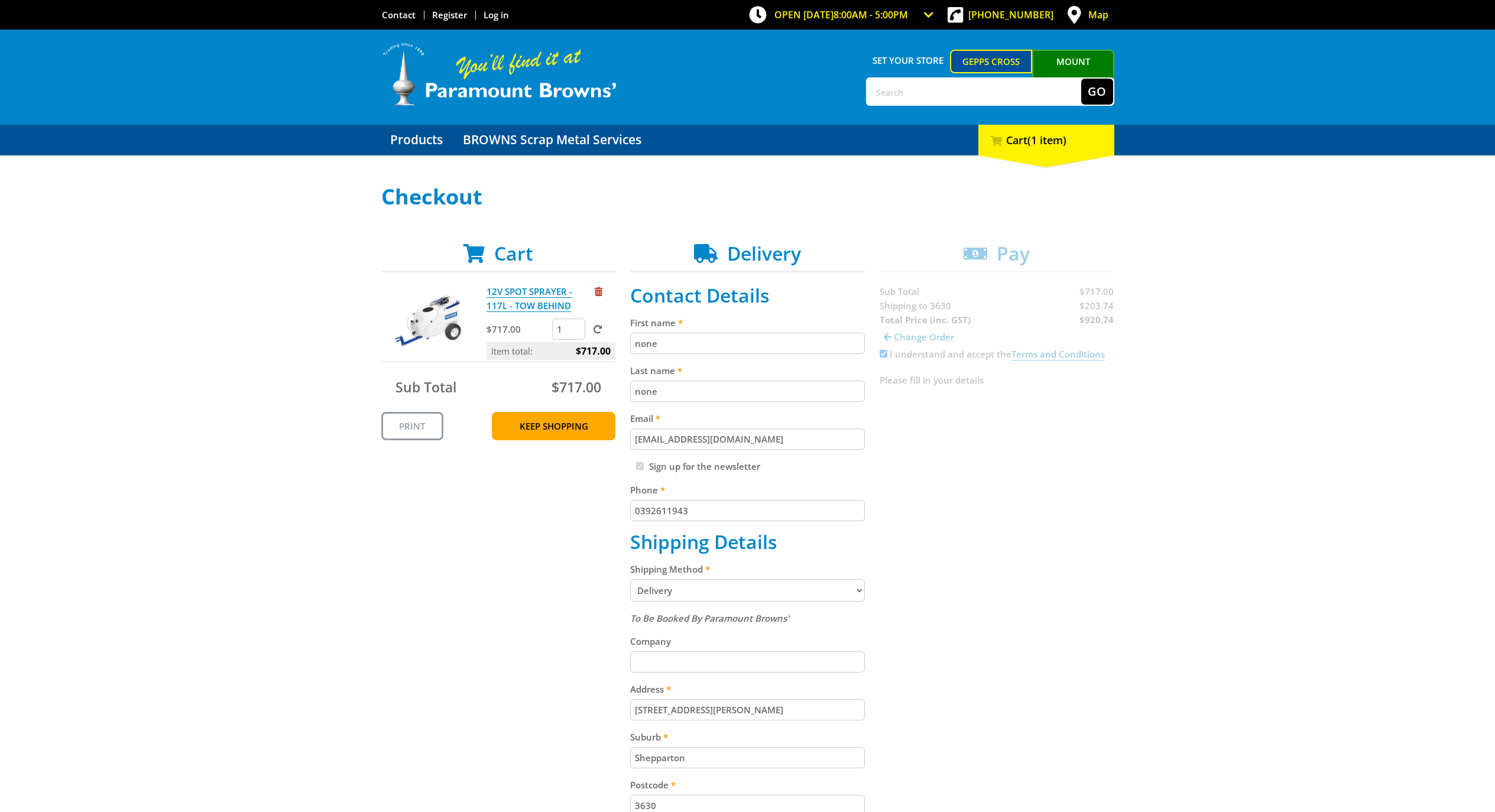
click at [747, 260] on span "Delivery" at bounding box center [764, 253] width 74 height 25
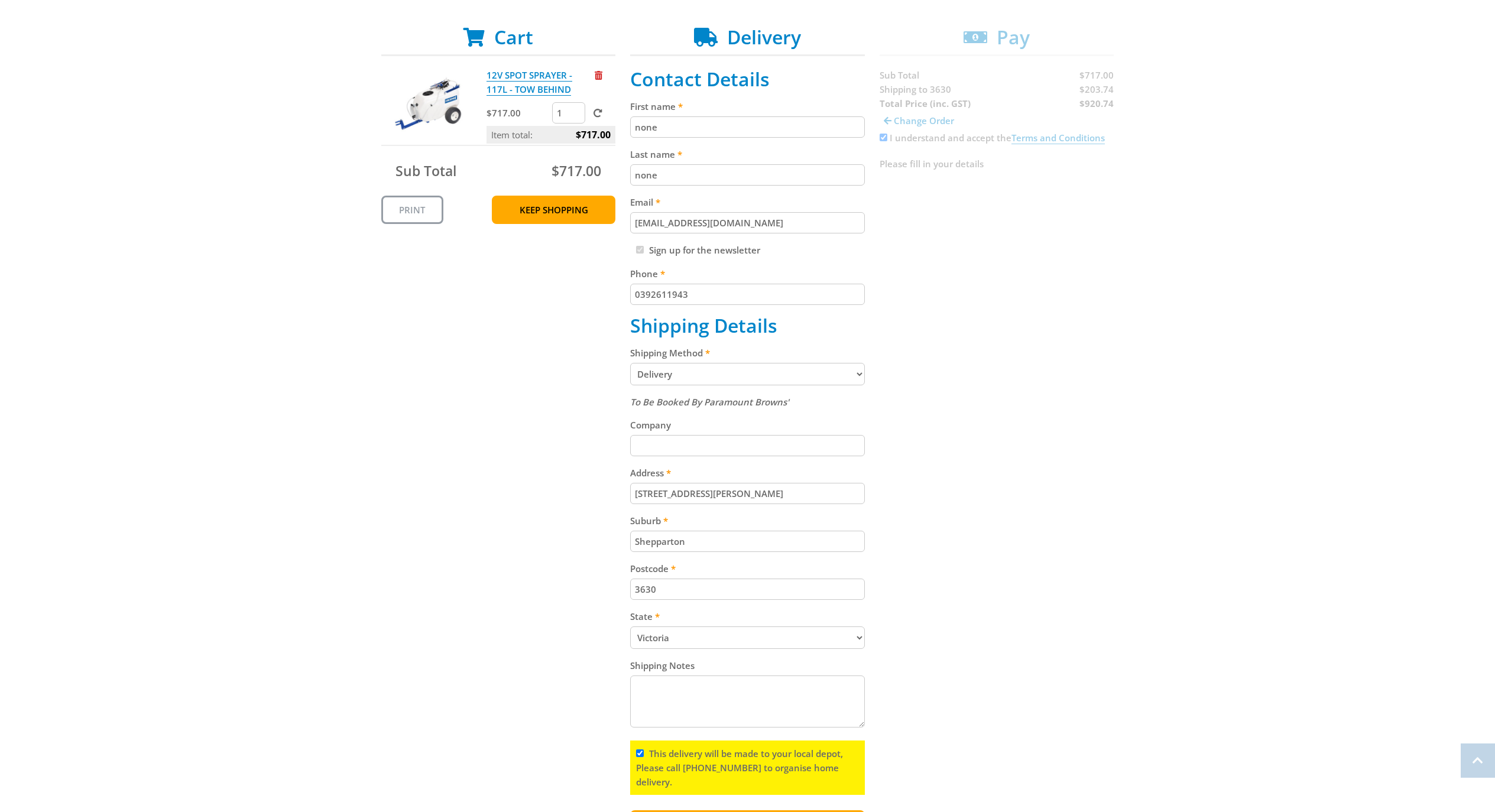
scroll to position [266, 0]
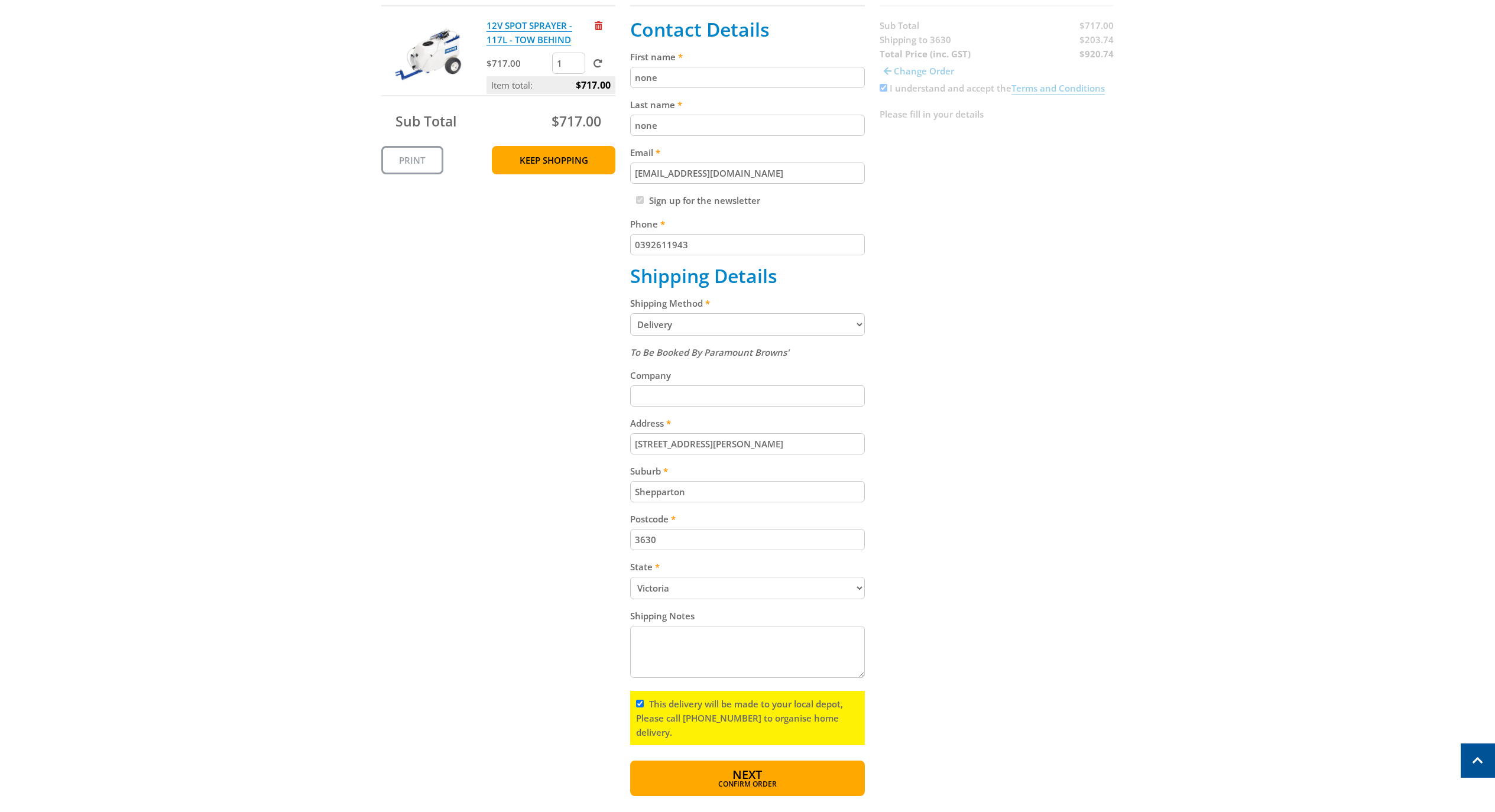
click at [694, 326] on select "Pickup from Gepps Cross Delivery" at bounding box center [747, 325] width 234 height 23
select select "Pickup"
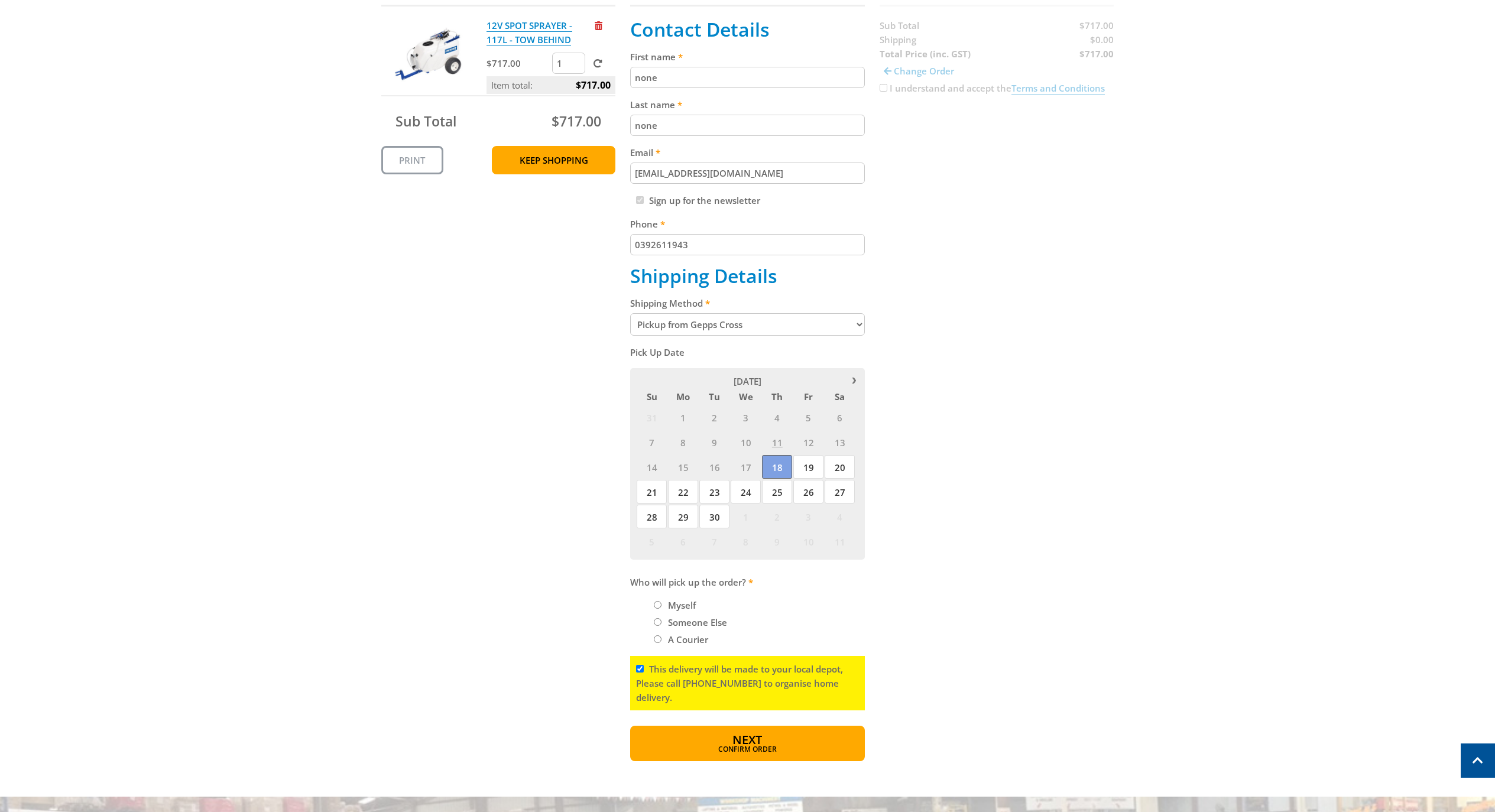
click at [775, 471] on span "18" at bounding box center [776, 467] width 30 height 24
click at [661, 612] on li "Myself" at bounding box center [759, 605] width 211 height 14
click at [660, 612] on li "Myself" at bounding box center [759, 605] width 211 height 14
click at [657, 608] on input "Myself" at bounding box center [658, 605] width 8 height 8
radio input "true"
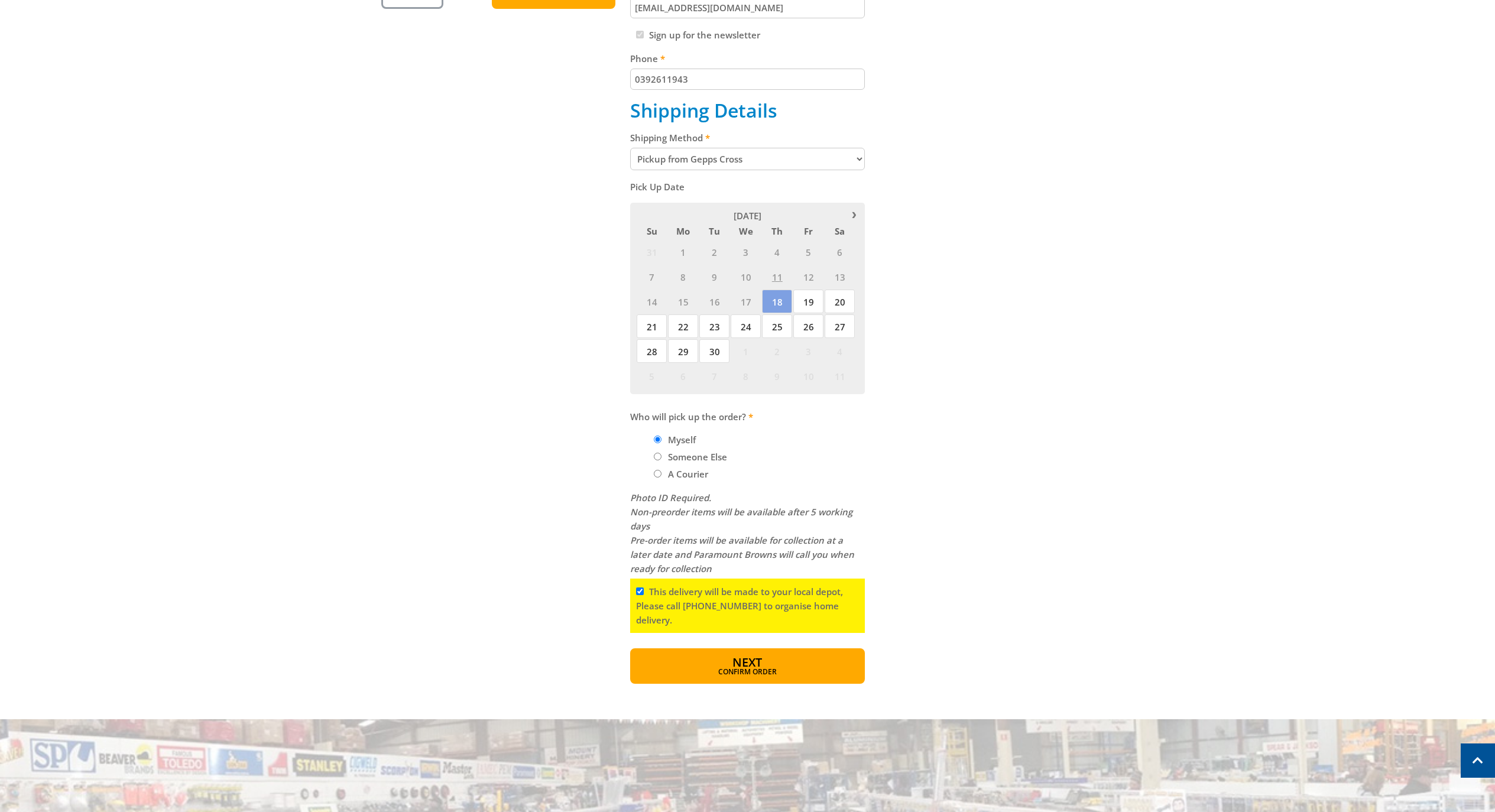
scroll to position [532, 0]
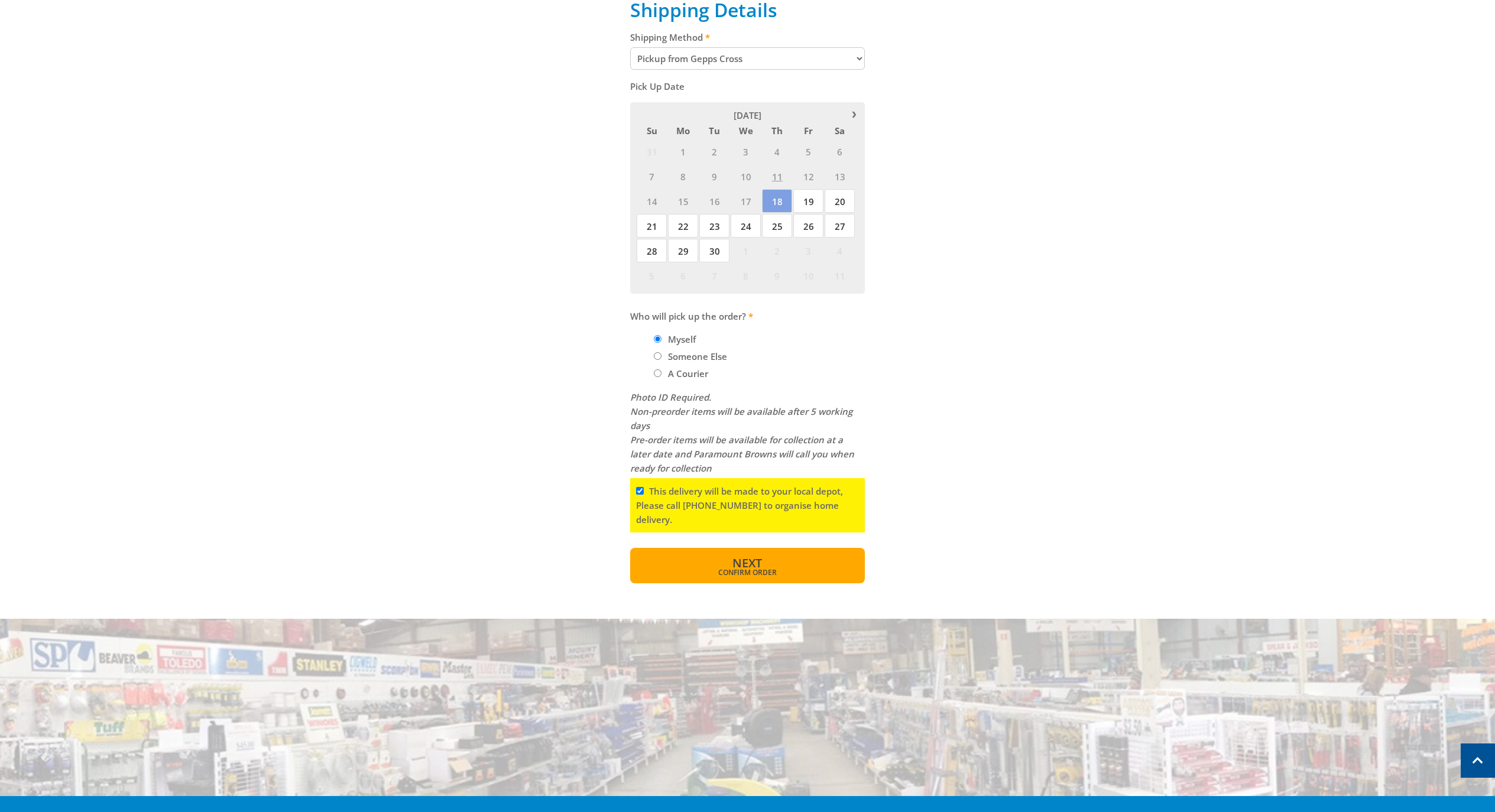
click at [747, 582] on button "Next Confirm order" at bounding box center [747, 565] width 234 height 35
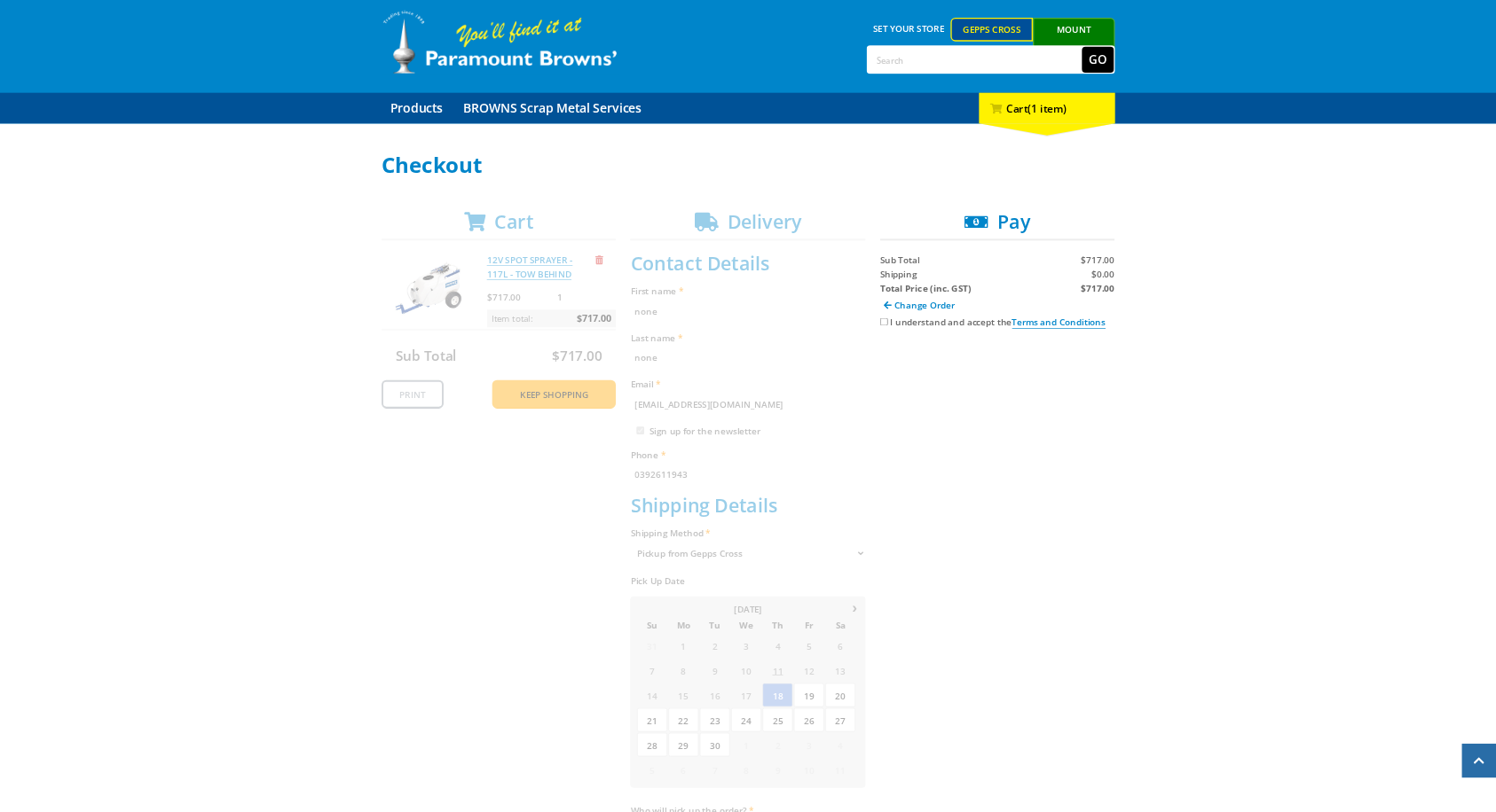
scroll to position [0, 0]
